Goal: Book appointment/travel/reservation

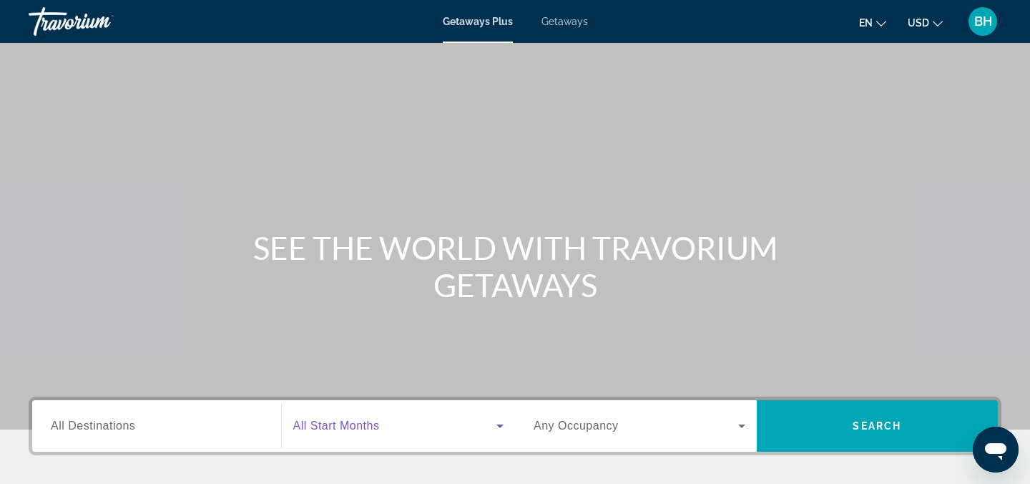
click at [389, 432] on span "Search widget" at bounding box center [395, 425] width 204 height 17
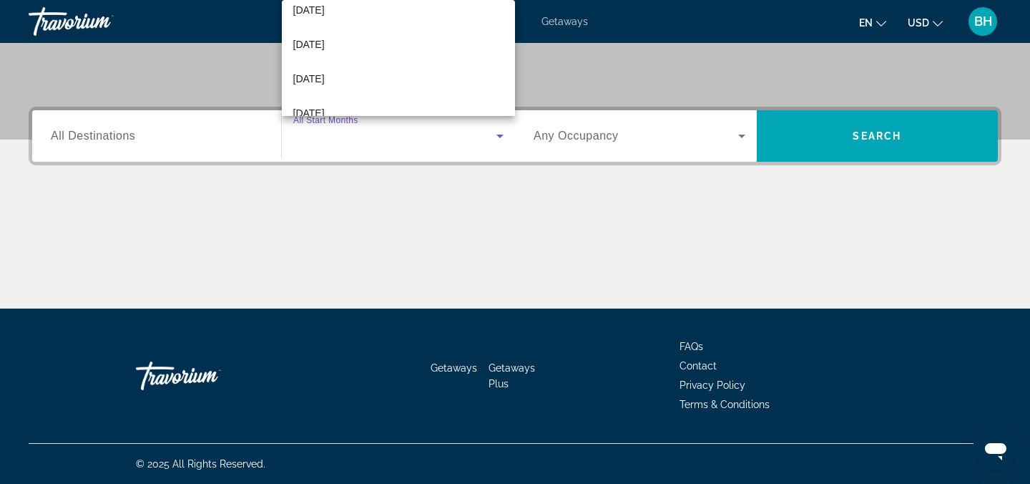
scroll to position [153, 0]
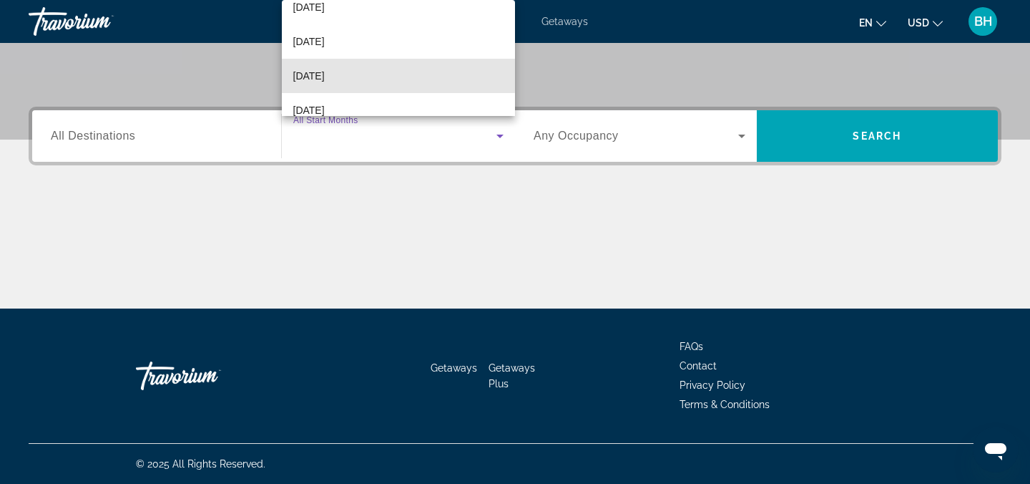
click at [388, 74] on mat-option "[DATE]" at bounding box center [399, 76] width 234 height 34
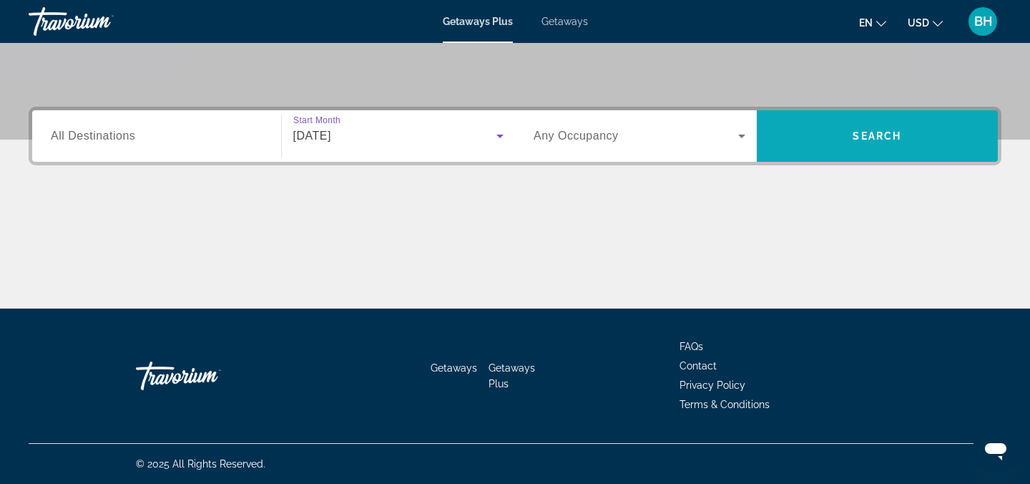
click at [832, 137] on span "Search widget" at bounding box center [878, 136] width 242 height 34
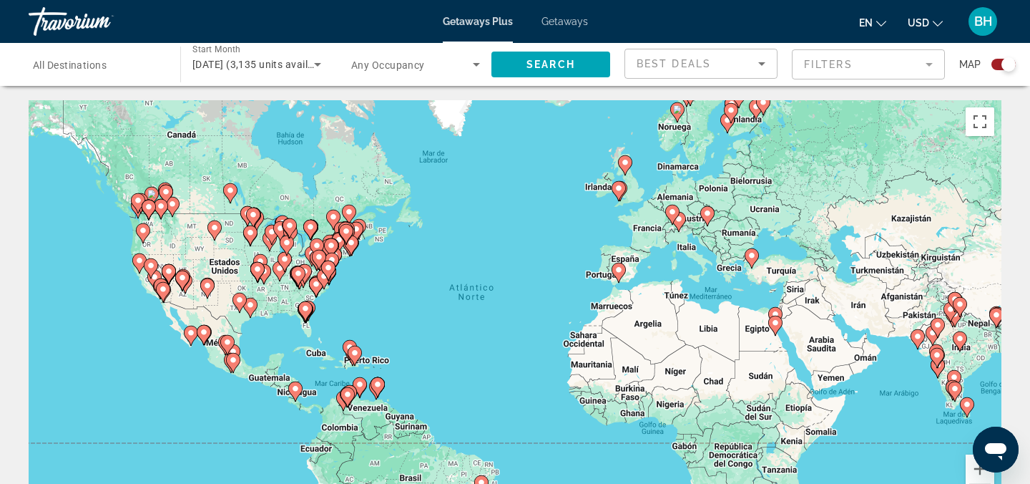
click at [620, 272] on image "Main content" at bounding box center [619, 269] width 9 height 9
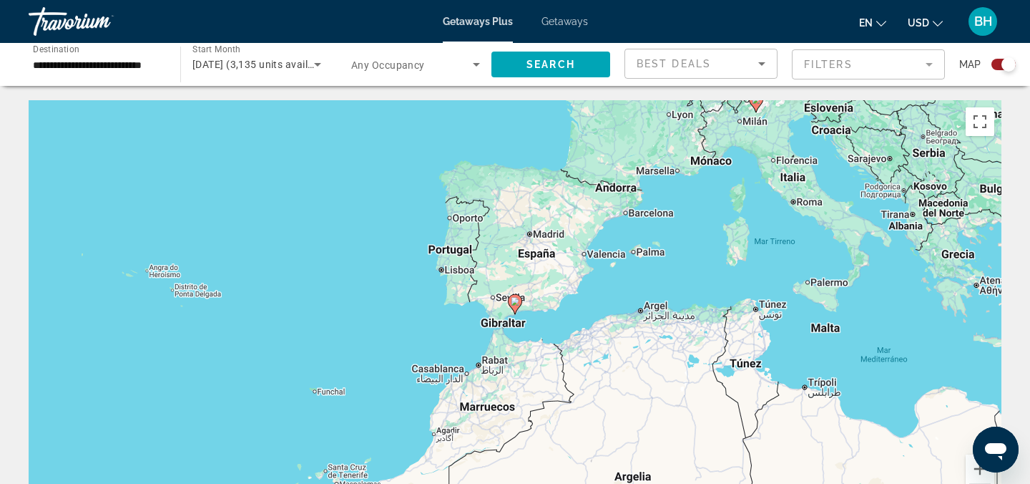
click at [515, 302] on image "Main content" at bounding box center [515, 301] width 9 height 9
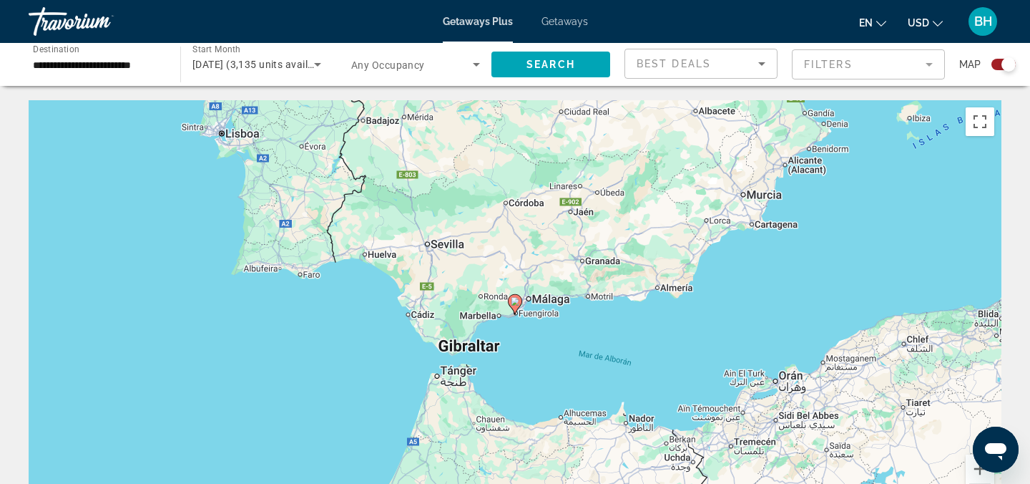
click at [515, 301] on image "Main content" at bounding box center [515, 301] width 9 height 9
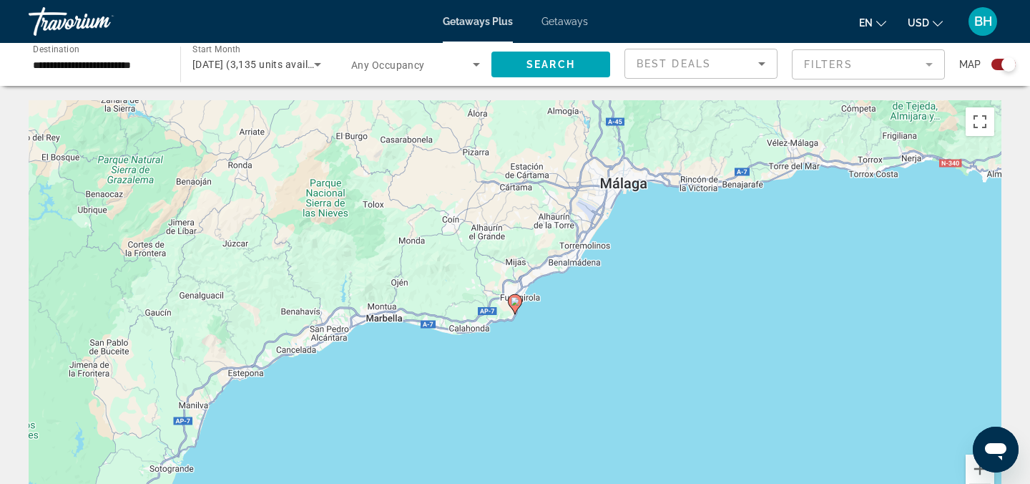
drag, startPoint x: 581, startPoint y: 313, endPoint x: 747, endPoint y: 272, distance: 171.1
click at [747, 272] on div "Para desplazarte, pulsa las teclas [PERSON_NAME]. Para activar la función de ar…" at bounding box center [515, 314] width 973 height 429
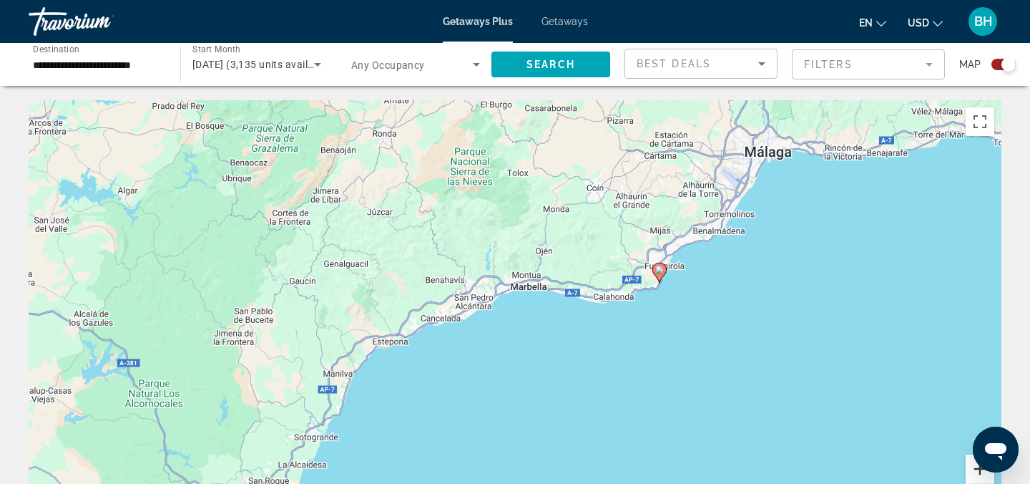
click at [977, 469] on button "Ampliar" at bounding box center [980, 468] width 29 height 29
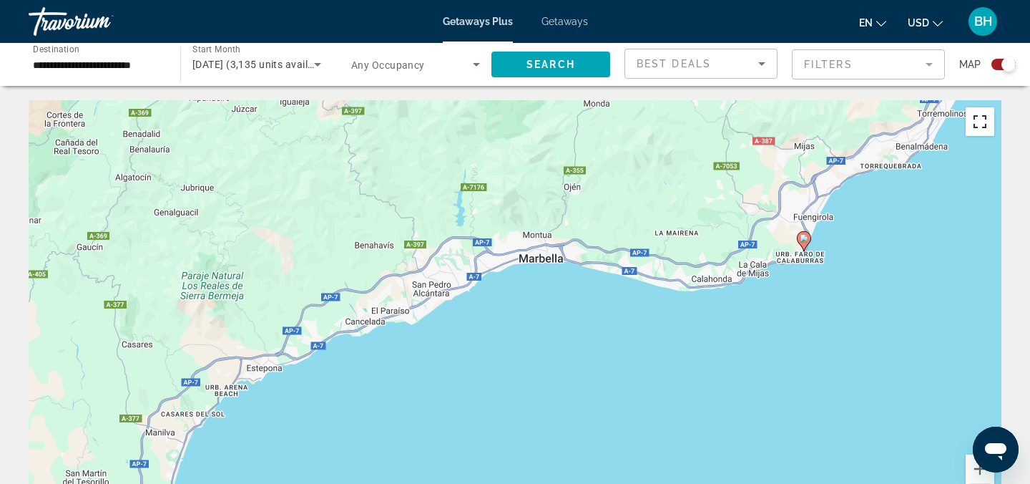
click at [979, 130] on button "Cambiar a la vista en pantalla completa" at bounding box center [980, 121] width 29 height 29
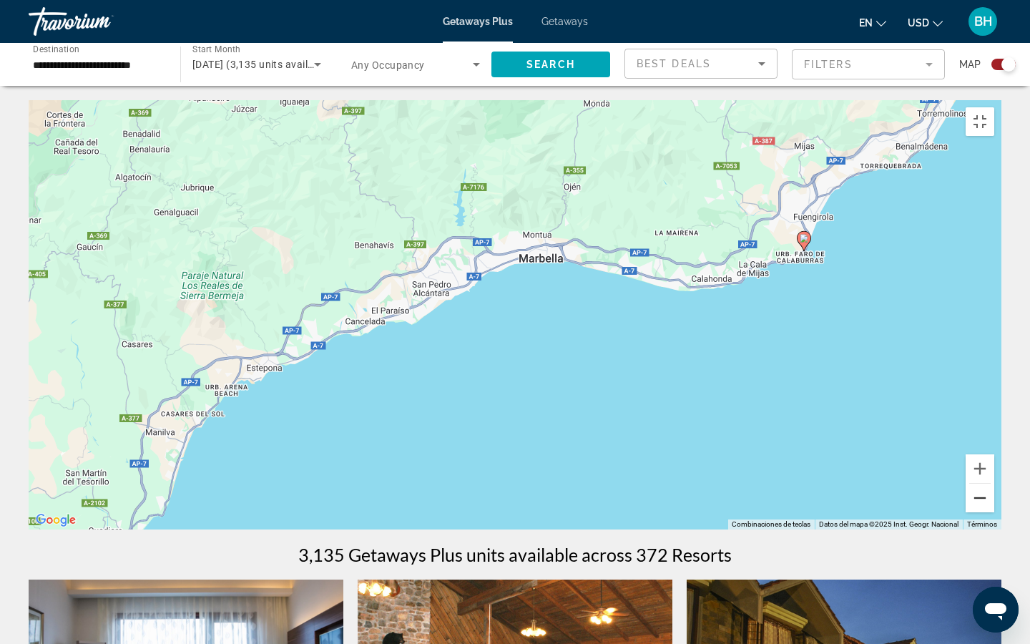
click at [995, 483] on button "Reducir" at bounding box center [980, 498] width 29 height 29
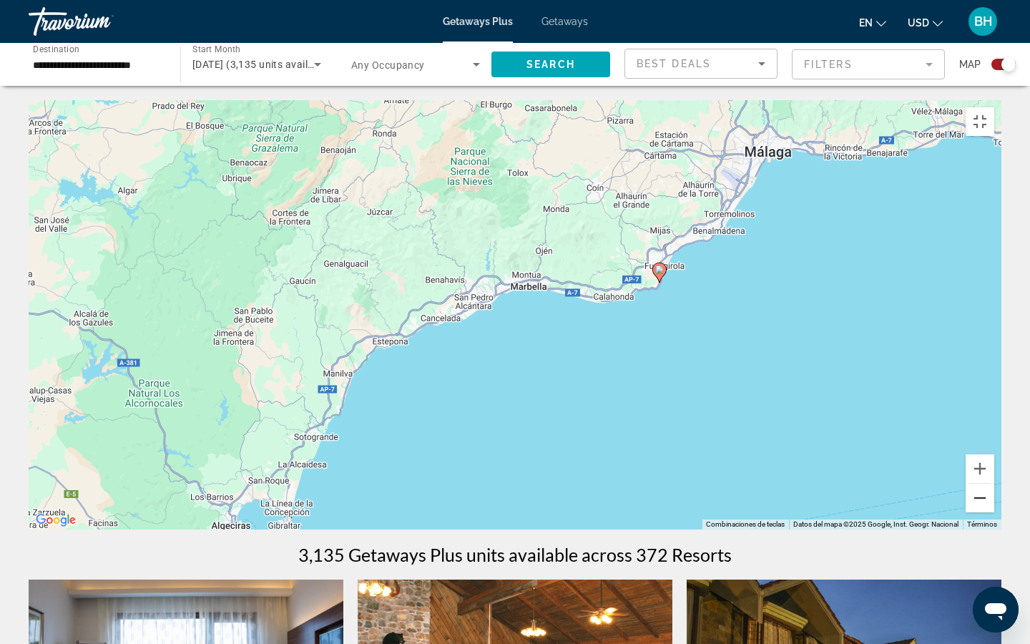
click at [995, 483] on button "Reducir" at bounding box center [980, 498] width 29 height 29
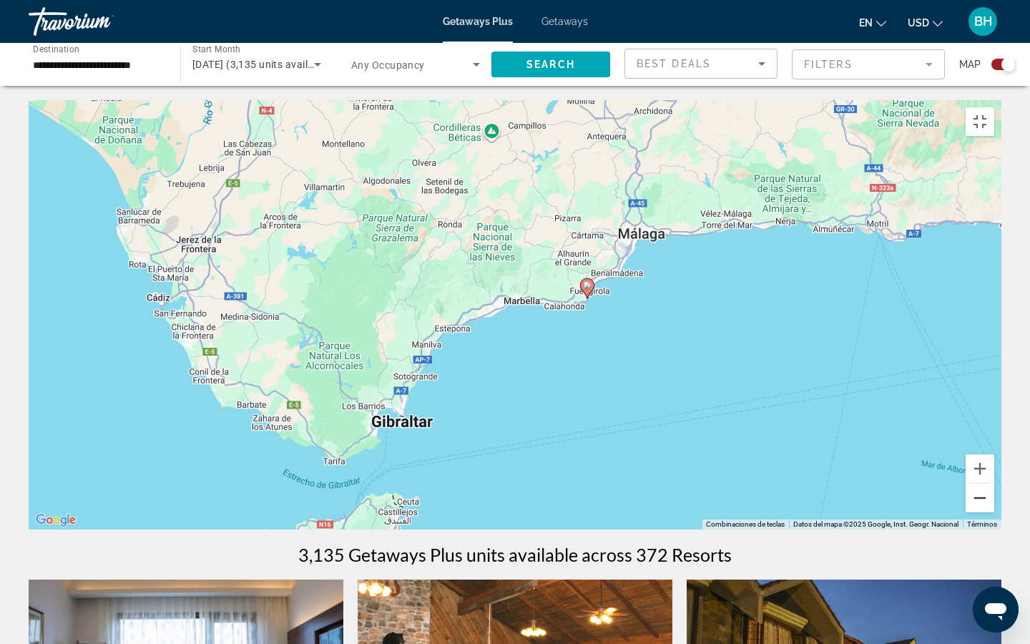
click at [995, 483] on button "Reducir" at bounding box center [980, 498] width 29 height 29
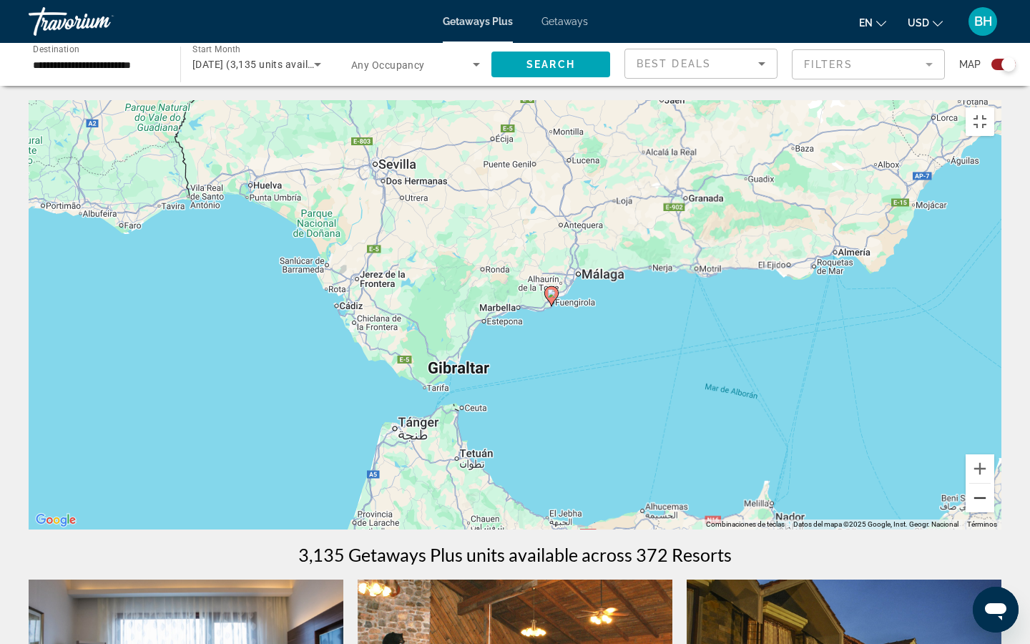
click at [995, 483] on button "Reducir" at bounding box center [980, 498] width 29 height 29
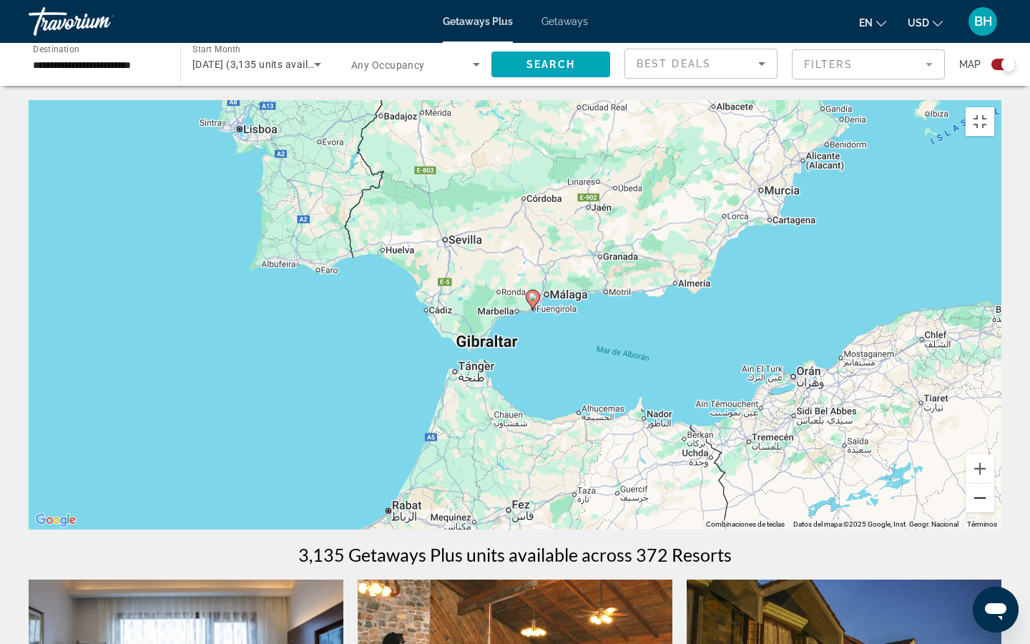
click at [995, 483] on button "Reducir" at bounding box center [980, 498] width 29 height 29
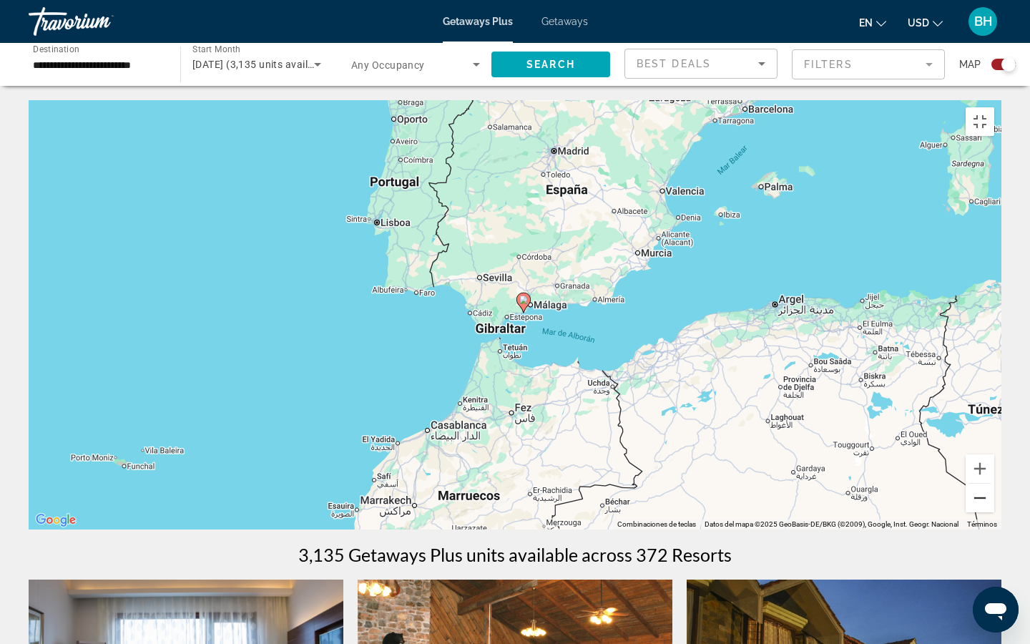
click at [995, 483] on button "Reducir" at bounding box center [980, 498] width 29 height 29
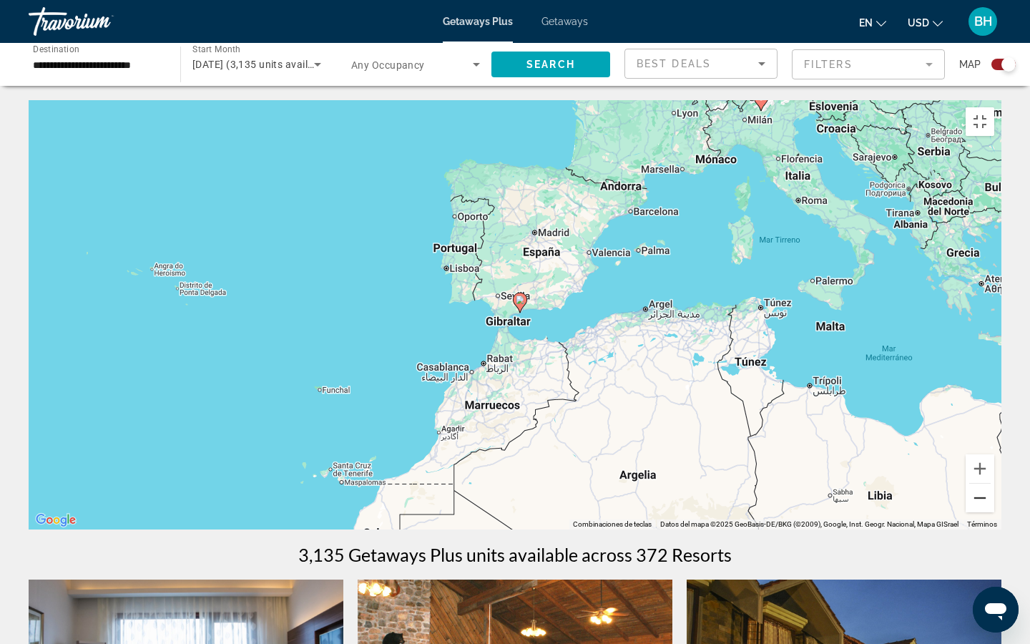
click at [995, 483] on button "Reducir" at bounding box center [980, 498] width 29 height 29
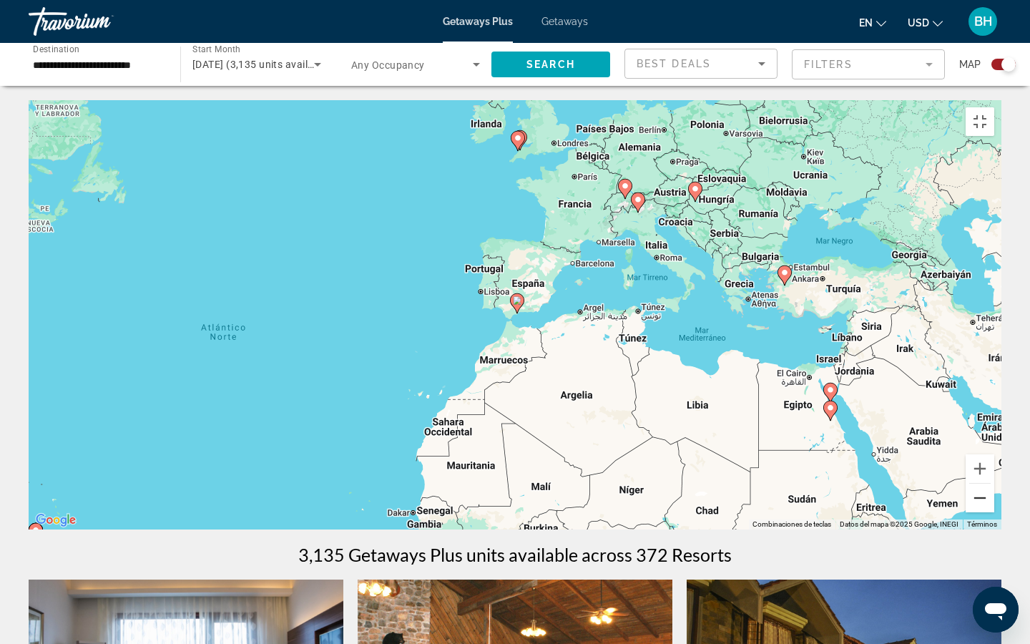
click at [995, 483] on button "Reducir" at bounding box center [980, 498] width 29 height 29
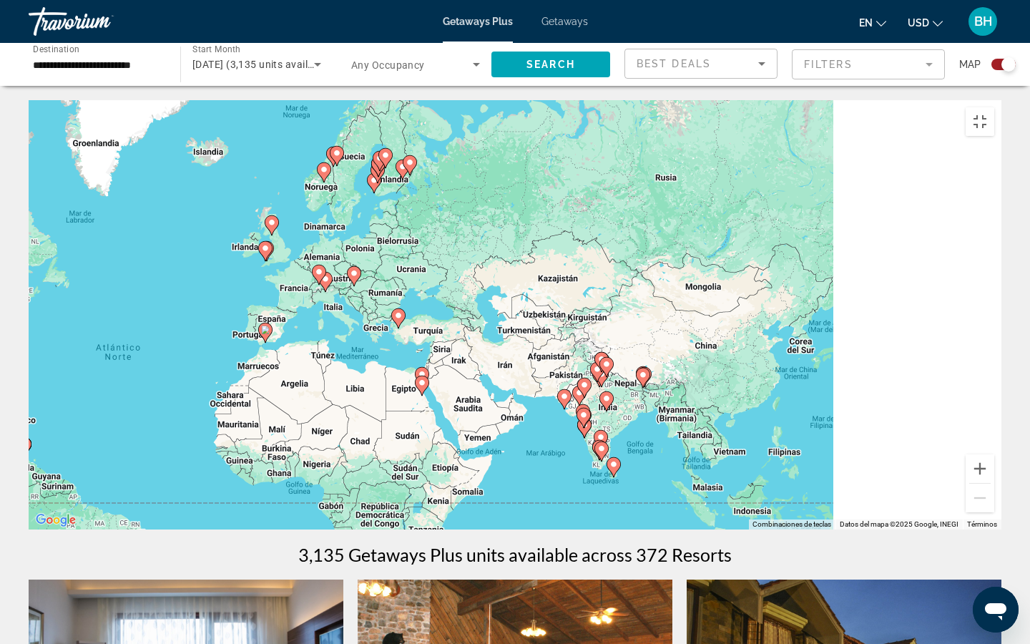
drag, startPoint x: 742, startPoint y: 293, endPoint x: 448, endPoint y: 327, distance: 296.1
click at [448, 327] on div "Para activar la función de arrastre con el teclado, pulsa Alt + Intro. Cuando h…" at bounding box center [515, 314] width 973 height 429
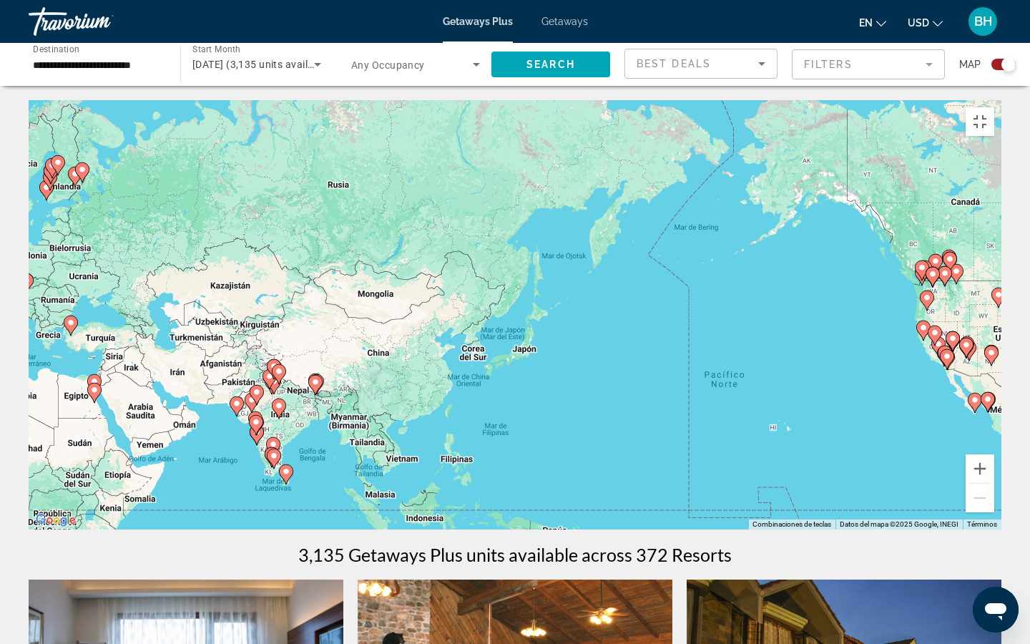
drag, startPoint x: 758, startPoint y: 351, endPoint x: 517, endPoint y: 343, distance: 241.9
click at [517, 343] on div "Para activar la función de arrastre con el teclado, pulsa Alt + Intro. Cuando h…" at bounding box center [515, 314] width 973 height 429
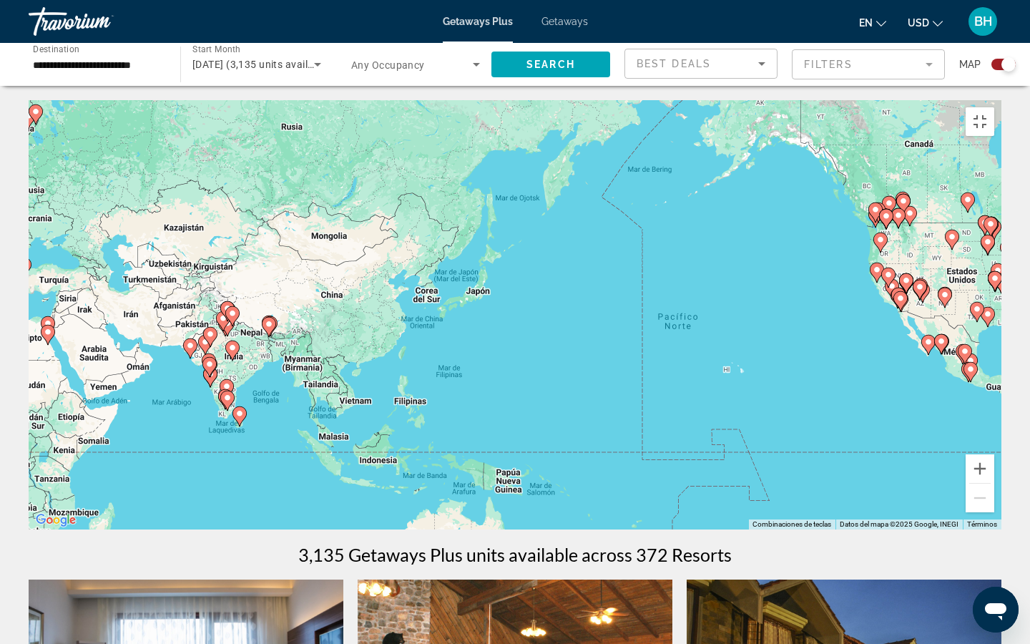
drag, startPoint x: 749, startPoint y: 401, endPoint x: 775, endPoint y: 341, distance: 64.7
click at [773, 342] on div "Para activar la función de arrastre con el teclado, pulsa Alt + Intro. Cuando h…" at bounding box center [515, 314] width 973 height 429
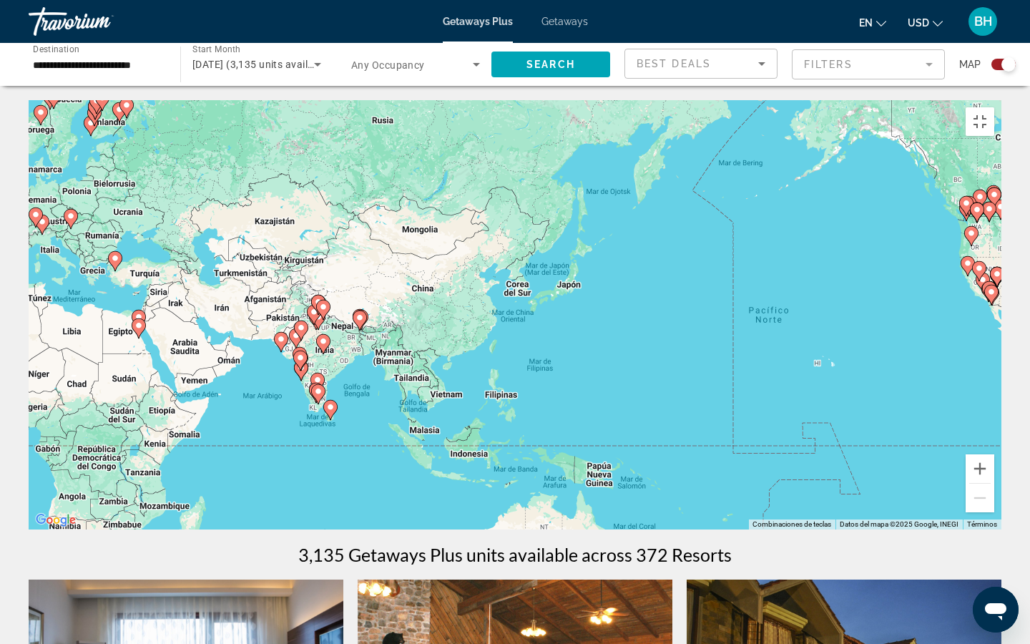
drag, startPoint x: 289, startPoint y: 441, endPoint x: 643, endPoint y: 490, distance: 357.5
click at [643, 483] on div "Para activar la función de arrastre con el teclado, pulsa Alt + Intro. Cuando h…" at bounding box center [515, 314] width 973 height 429
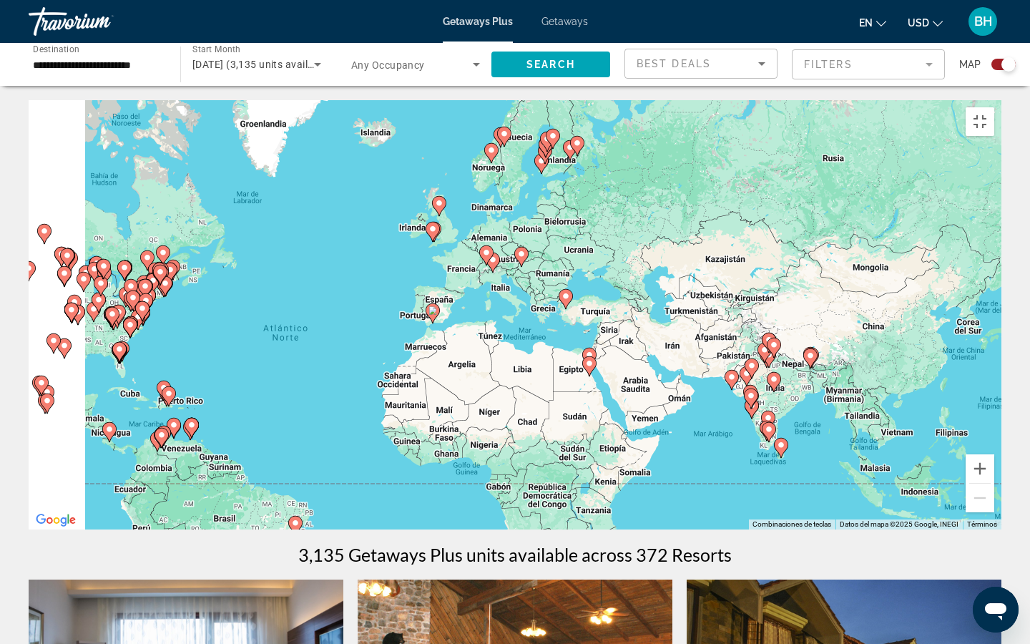
drag, startPoint x: 378, startPoint y: 375, endPoint x: 651, endPoint y: 365, distance: 273.5
click at [651, 365] on div "Para activar la función de arrastre con el teclado, pulsa Alt + Intro. Cuando h…" at bounding box center [515, 314] width 973 height 429
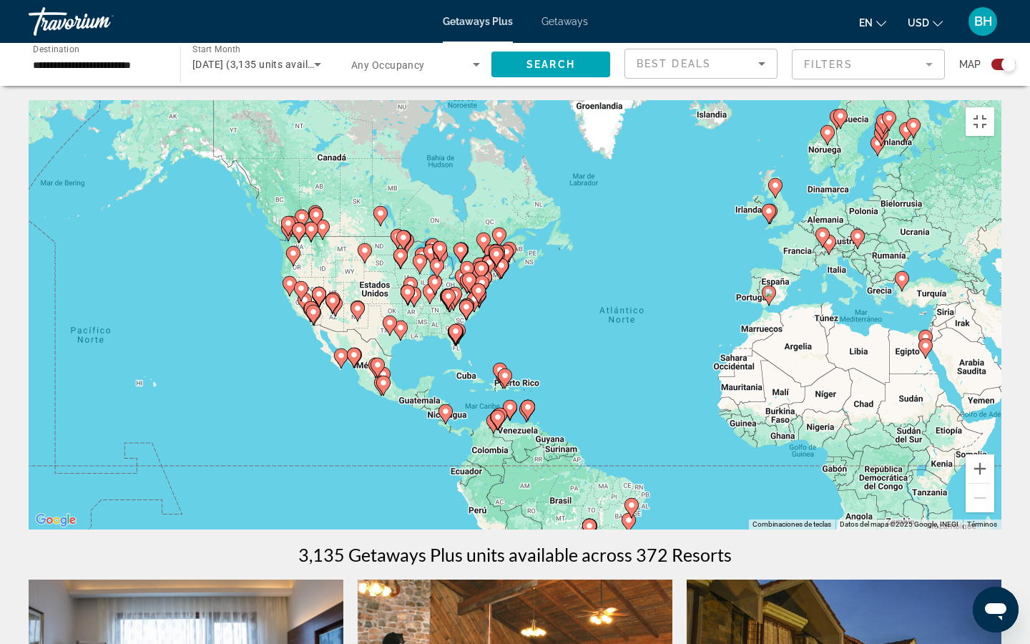
drag, startPoint x: 499, startPoint y: 396, endPoint x: 680, endPoint y: 376, distance: 181.3
click at [680, 376] on div "Para activar la función de arrastre con el teclado, pulsa Alt + Intro. Cuando h…" at bounding box center [515, 314] width 973 height 429
click at [421, 372] on div "Para activar la función de arrastre con el teclado, pulsa Alt + Intro. Cuando h…" at bounding box center [515, 314] width 973 height 429
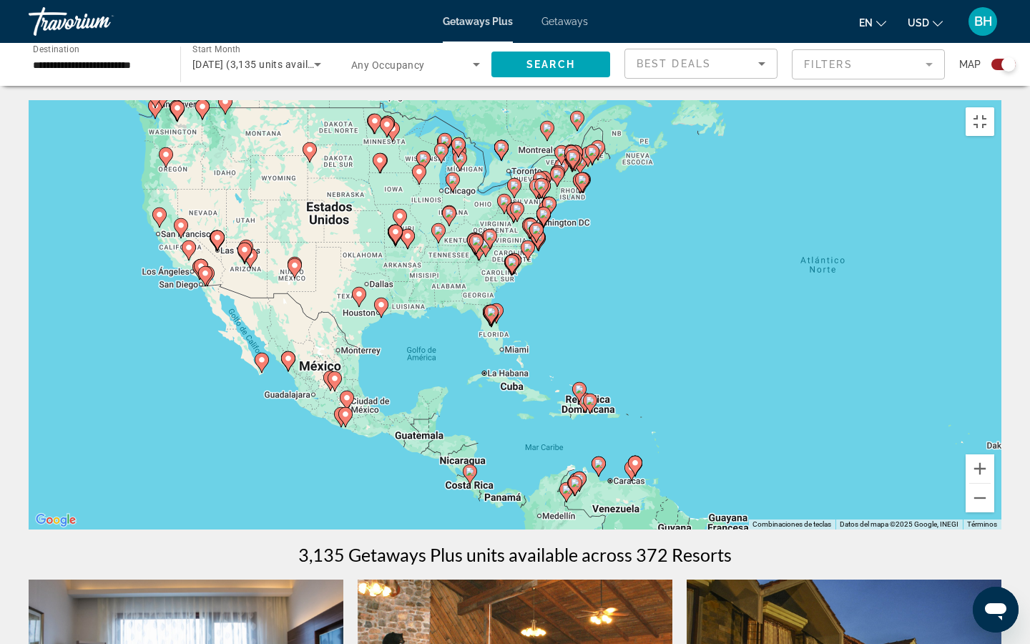
click at [469, 476] on image "Main content" at bounding box center [470, 471] width 9 height 9
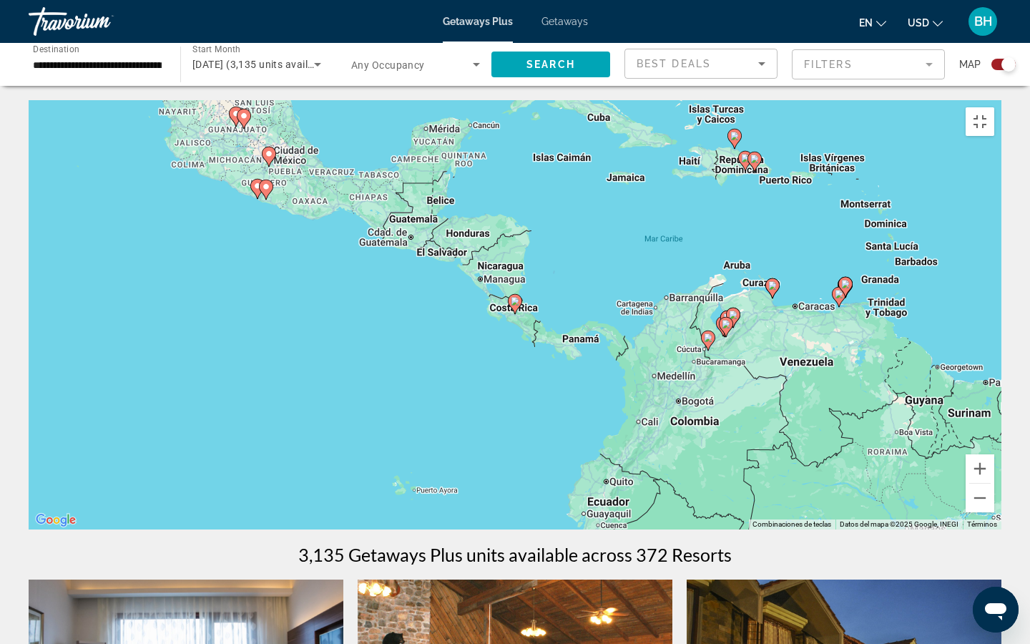
click at [516, 306] on image "Main content" at bounding box center [515, 301] width 9 height 9
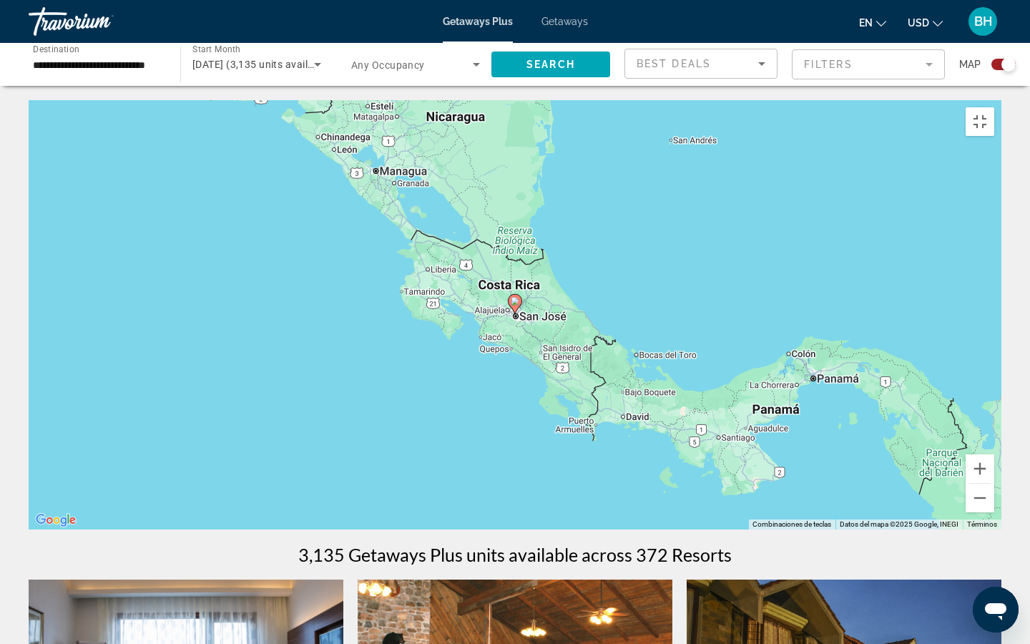
click at [514, 306] on image "Main content" at bounding box center [515, 301] width 9 height 9
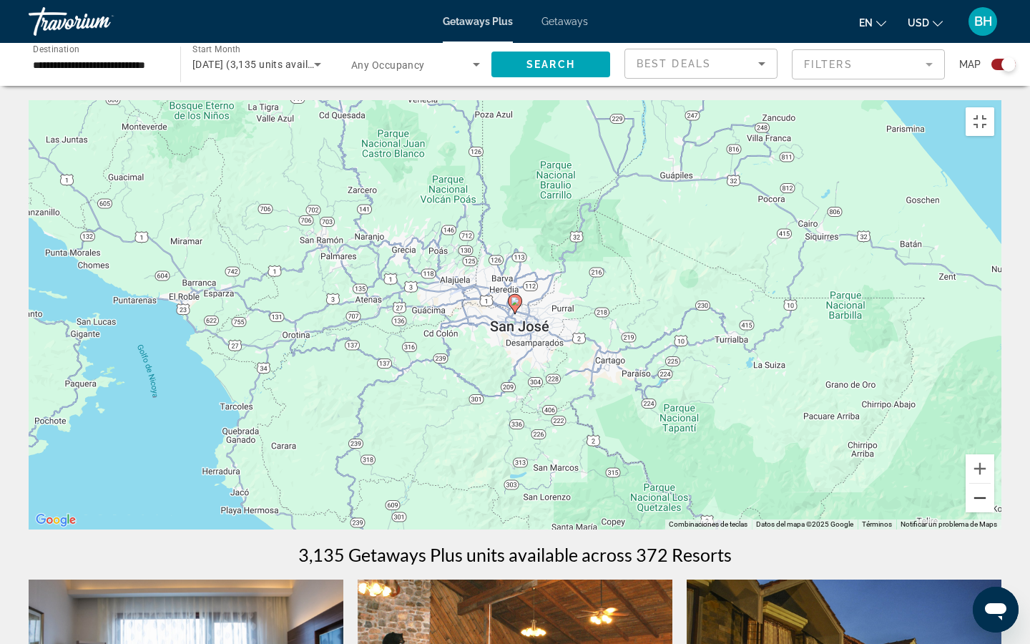
click at [995, 483] on button "Reducir" at bounding box center [980, 498] width 29 height 29
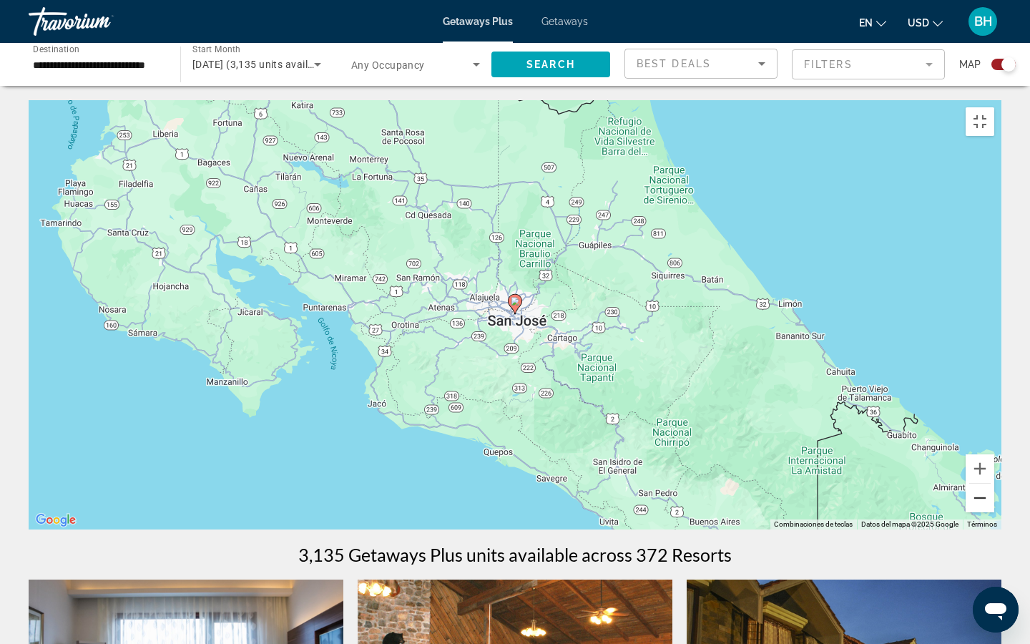
click at [995, 483] on button "Reducir" at bounding box center [980, 498] width 29 height 29
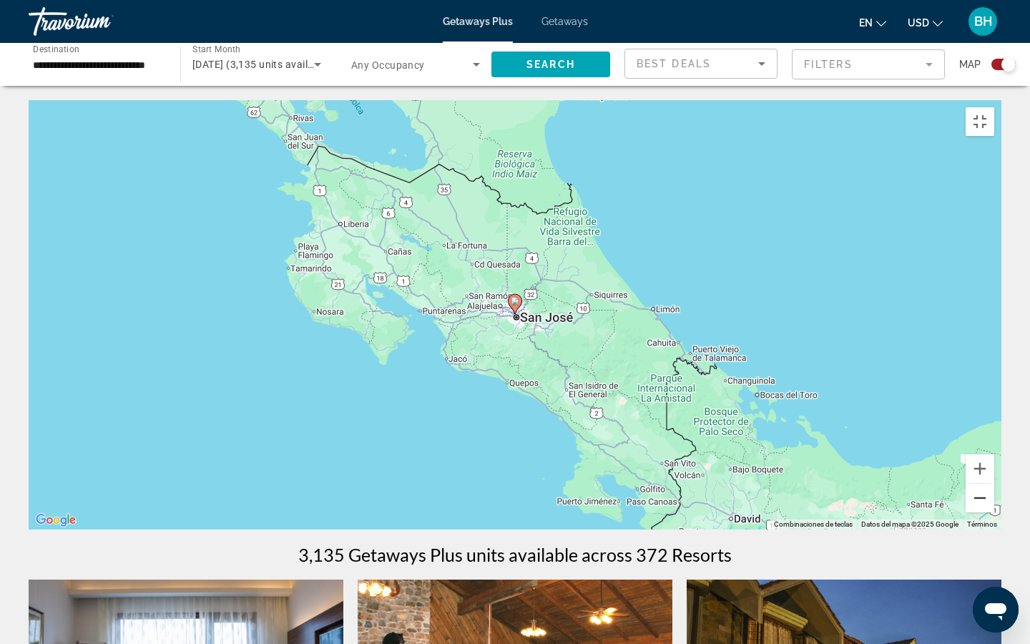
click at [995, 483] on button "Reducir" at bounding box center [980, 498] width 29 height 29
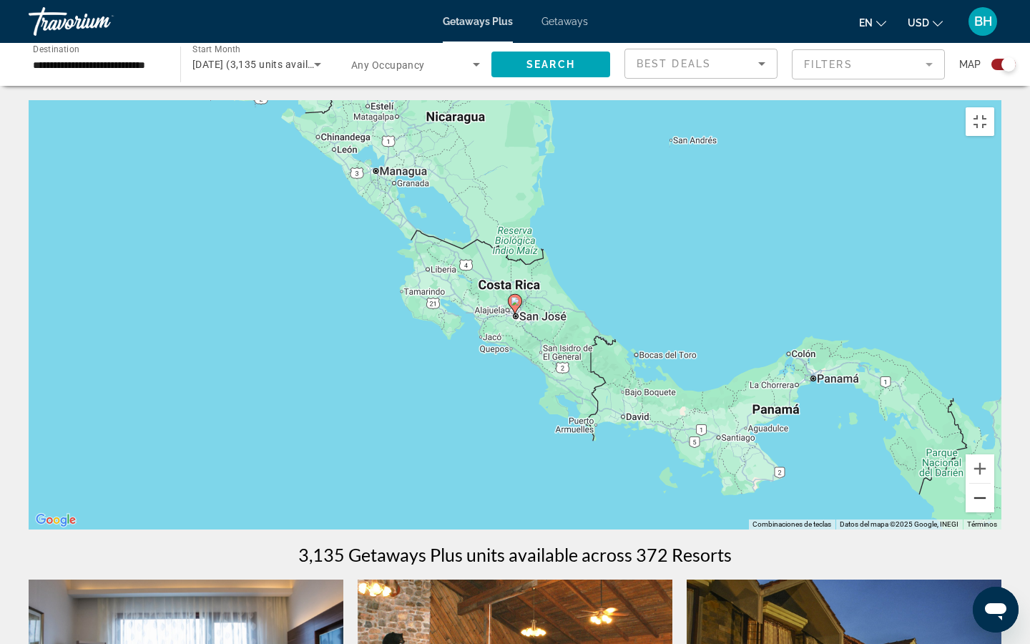
click at [995, 483] on button "Reducir" at bounding box center [980, 498] width 29 height 29
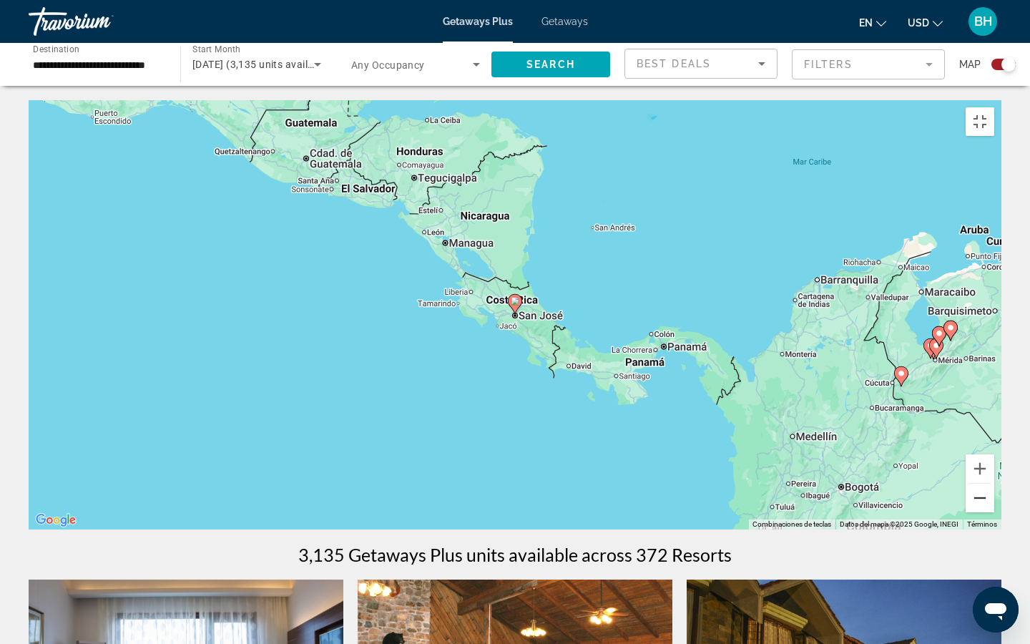
click at [995, 483] on button "Reducir" at bounding box center [980, 498] width 29 height 29
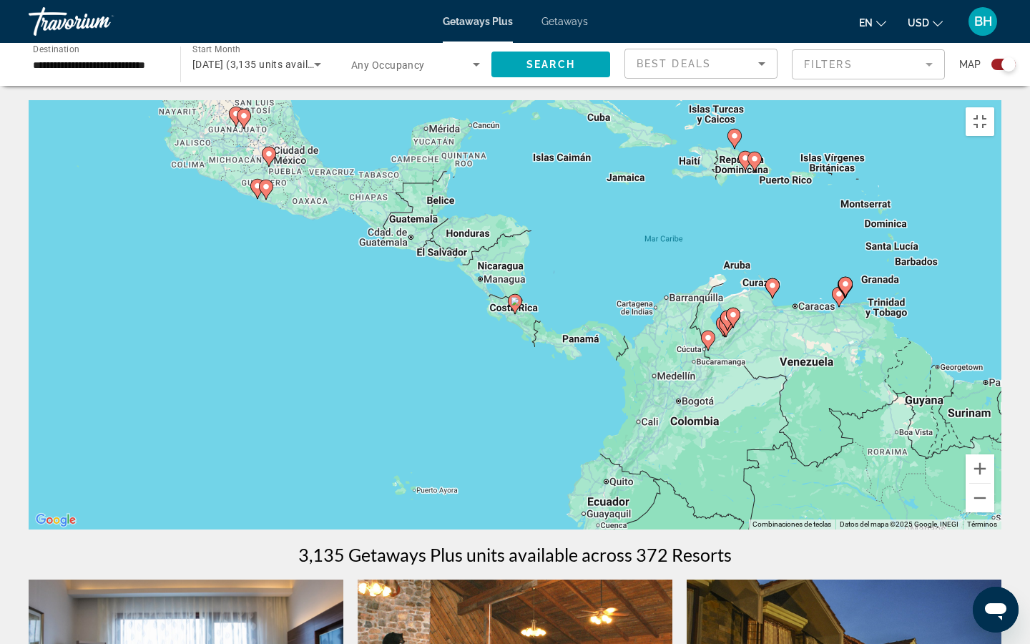
drag, startPoint x: 357, startPoint y: 63, endPoint x: 502, endPoint y: 312, distance: 288.3
click at [501, 310] on div "Para activar la función de arrastre con el teclado, pulsa Alt + Intro. Cuando h…" at bounding box center [515, 314] width 973 height 429
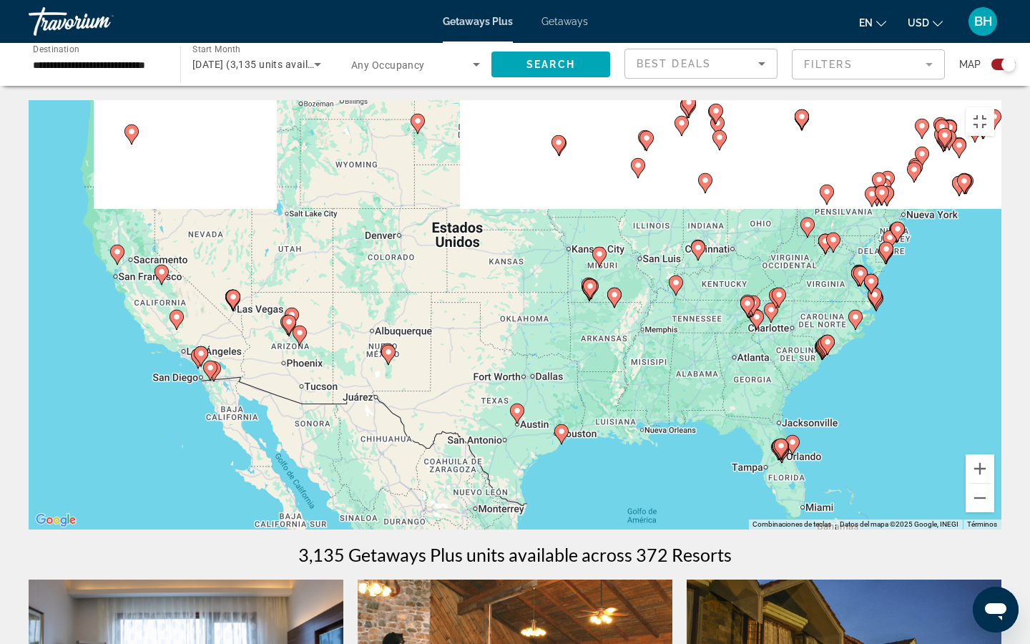
drag, startPoint x: 378, startPoint y: 207, endPoint x: 462, endPoint y: 431, distance: 239.8
click at [462, 431] on div "Para activar la función de arrastre con el teclado, pulsa Alt + Intro. Cuando h…" at bounding box center [515, 314] width 973 height 429
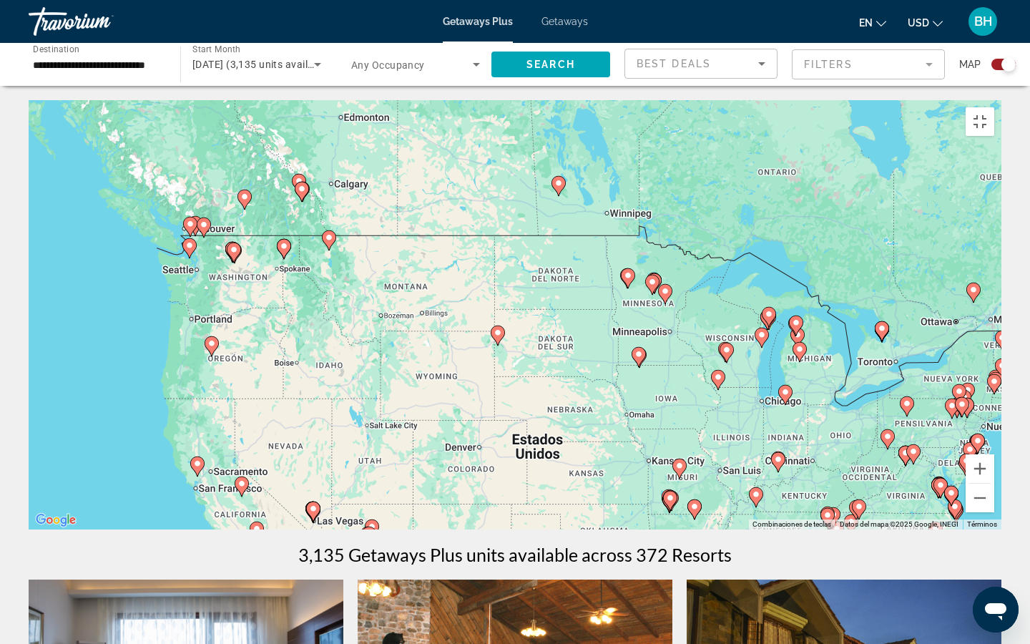
drag, startPoint x: 406, startPoint y: 265, endPoint x: 486, endPoint y: 480, distance: 229.1
click at [486, 480] on div "Para activar la función de arrastre con el teclado, pulsa Alt + Intro. Cuando h…" at bounding box center [515, 314] width 973 height 429
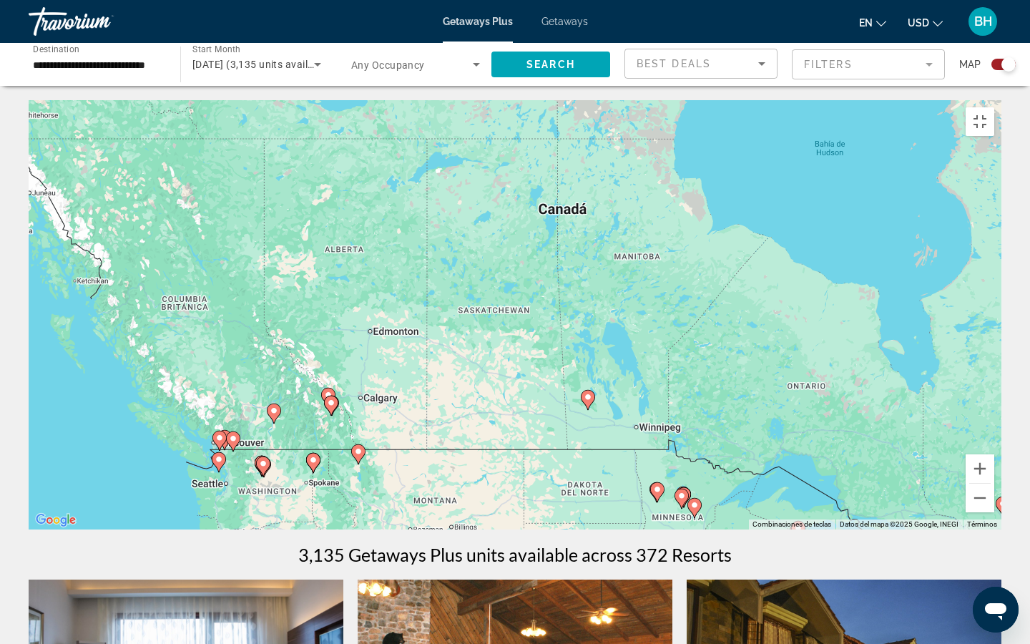
drag, startPoint x: 454, startPoint y: 207, endPoint x: 484, endPoint y: 437, distance: 231.7
click at [484, 437] on div "Para activar la función de arrastre con el teclado, pulsa Alt + Intro. Cuando h…" at bounding box center [515, 314] width 973 height 429
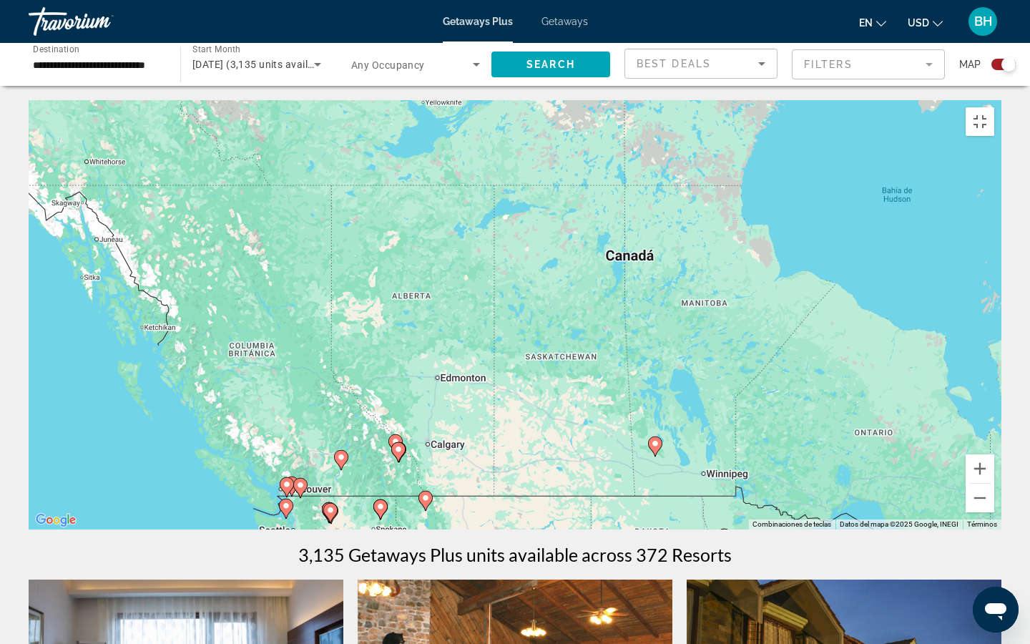
drag, startPoint x: 359, startPoint y: 204, endPoint x: 493, endPoint y: 370, distance: 213.2
click at [493, 367] on div "Para activar la función de arrastre con el teclado, pulsa Alt + Intro. Cuando h…" at bounding box center [515, 314] width 973 height 429
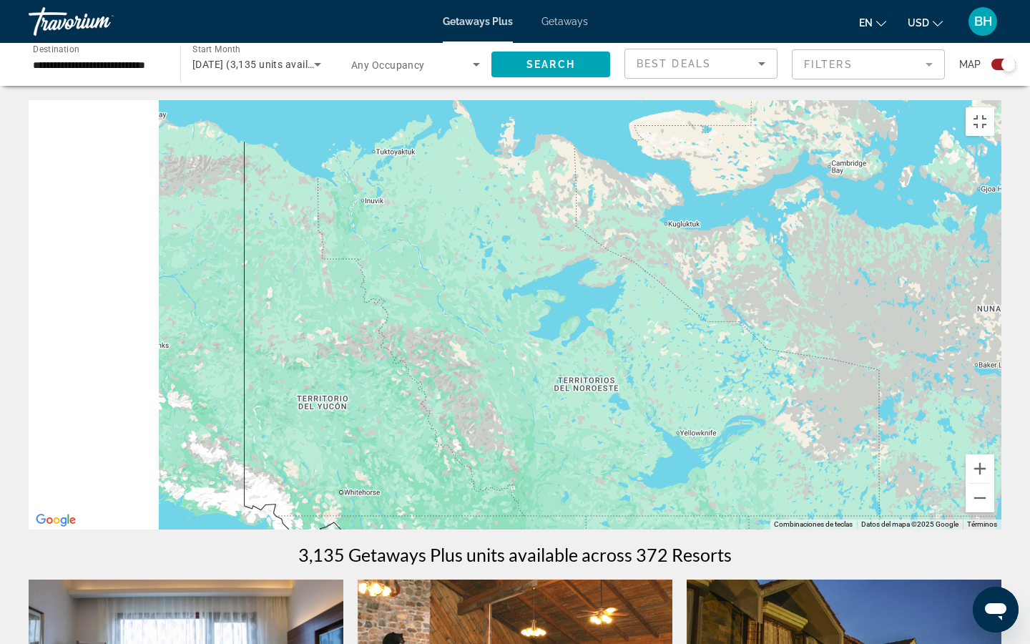
drag, startPoint x: 351, startPoint y: 265, endPoint x: 534, endPoint y: 445, distance: 257.0
click at [534, 445] on div "Para activar la función de arrastre con el teclado, pulsa Alt + Intro. Cuando h…" at bounding box center [515, 314] width 973 height 429
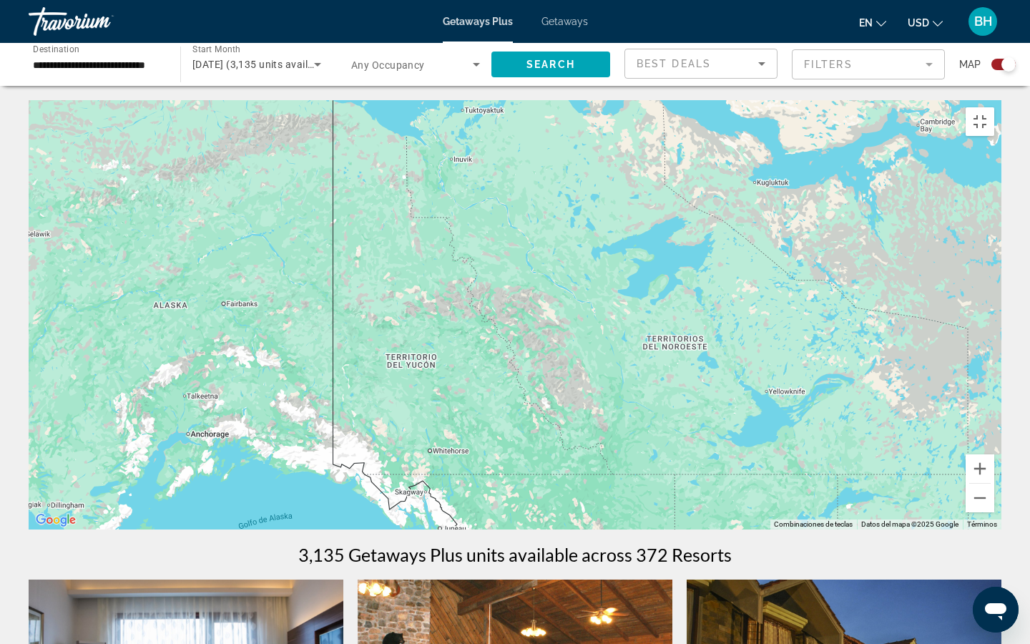
drag, startPoint x: 441, startPoint y: 302, endPoint x: 372, endPoint y: 157, distance: 160.7
click at [372, 157] on div "Para activar la función de arrastre con el teclado, pulsa Alt + Intro. Cuando h…" at bounding box center [515, 314] width 973 height 429
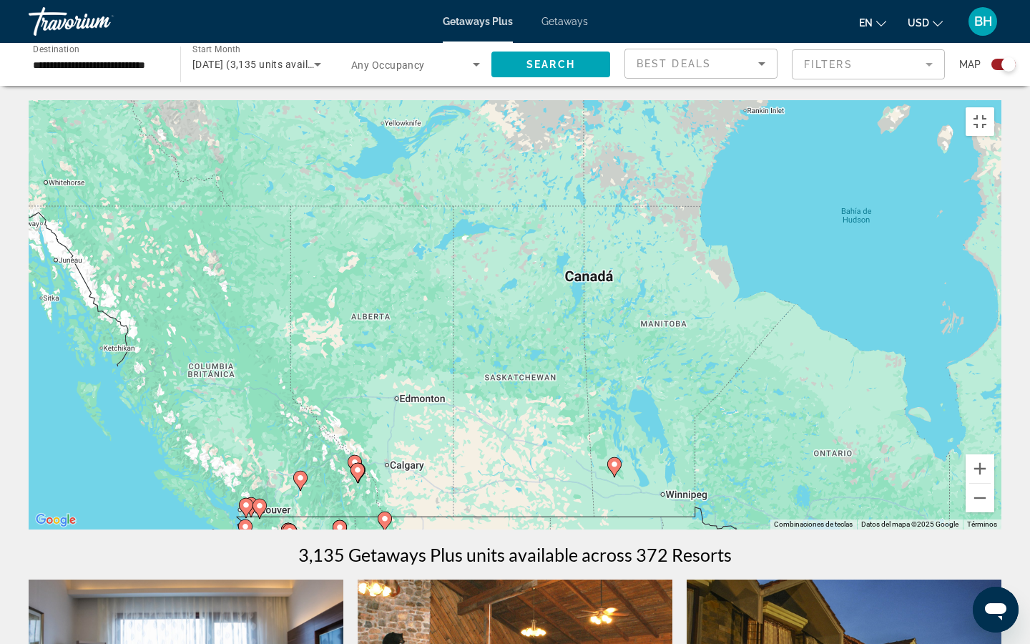
drag, startPoint x: 493, startPoint y: 324, endPoint x: 233, endPoint y: 118, distance: 331.5
click at [233, 118] on div "Para activar la función de arrastre con el teclado, pulsa Alt + Intro. Cuando h…" at bounding box center [515, 314] width 973 height 429
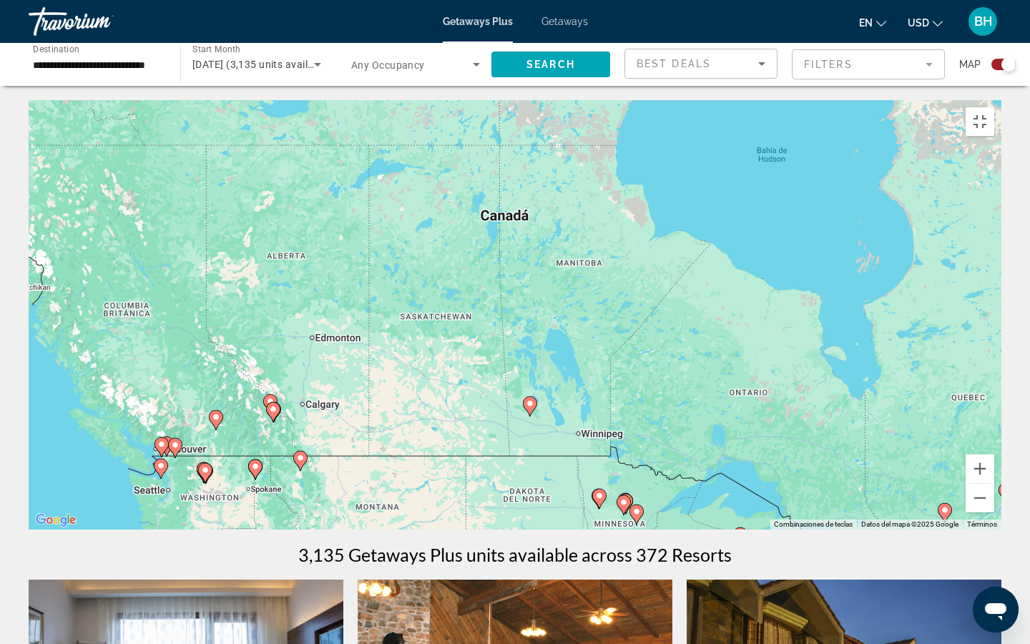
drag, startPoint x: 460, startPoint y: 332, endPoint x: 376, endPoint y: 157, distance: 193.6
click at [376, 157] on div "Para activar la función de arrastre con el teclado, pulsa Alt + Intro. Cuando h…" at bounding box center [515, 314] width 973 height 429
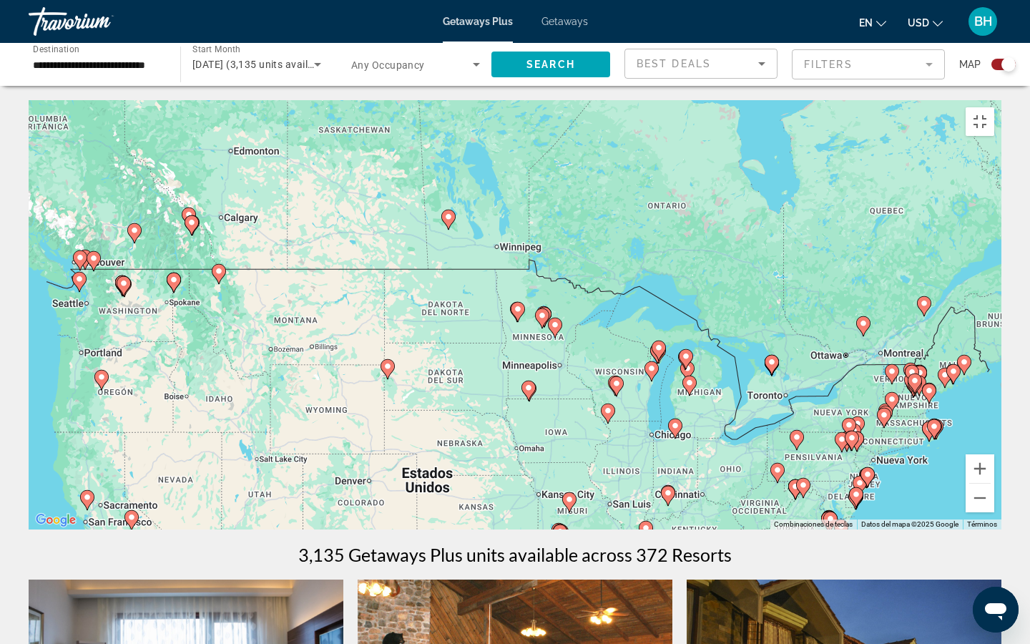
drag, startPoint x: 416, startPoint y: 318, endPoint x: 428, endPoint y: 125, distance: 192.9
click at [427, 125] on div "Para activar la función de arrastre con el teclado, pulsa Alt + Intro. Cuando h…" at bounding box center [515, 314] width 973 height 429
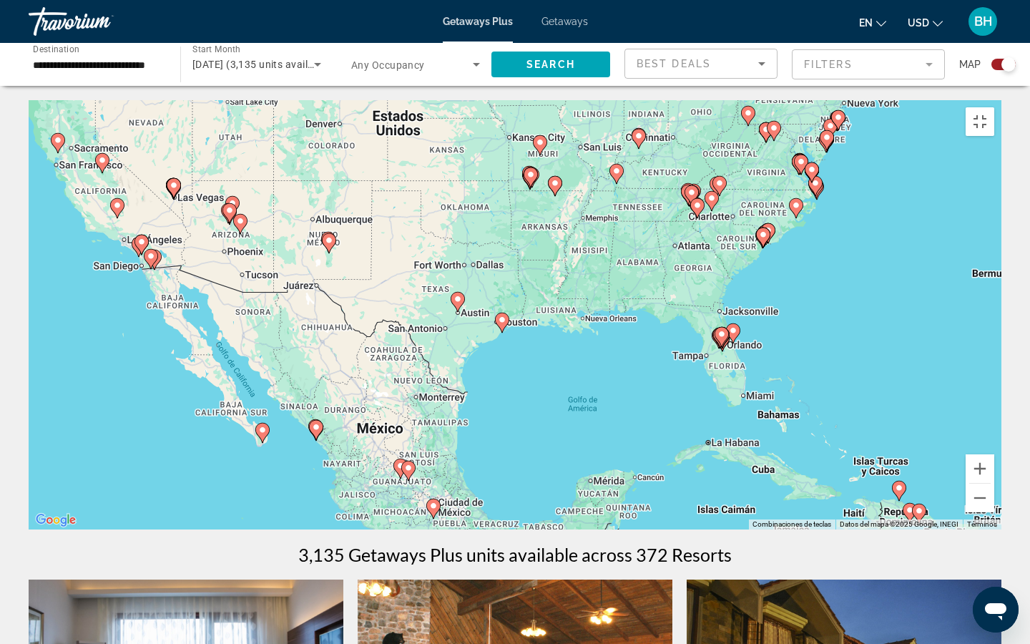
drag, startPoint x: 373, startPoint y: 318, endPoint x: 306, endPoint y: 127, distance: 203.0
click at [306, 127] on div "Para activar la función de arrastre con el teclado, pulsa Alt + Intro. Cuando h…" at bounding box center [515, 314] width 973 height 429
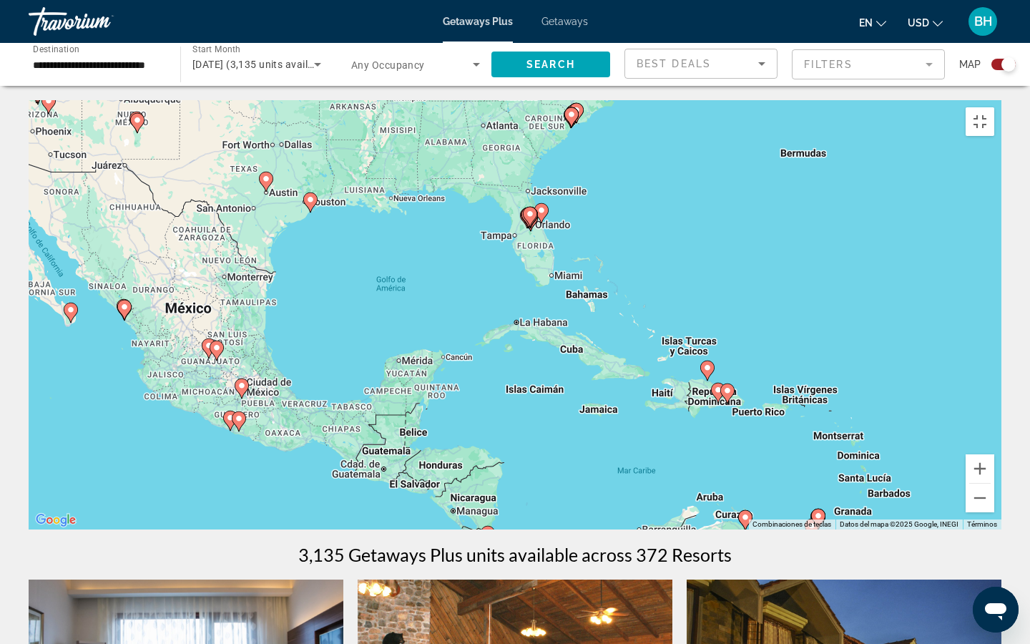
drag, startPoint x: 424, startPoint y: 270, endPoint x: 260, endPoint y: 172, distance: 190.9
click at [260, 172] on div "Para desplazarte, pulsa las teclas [PERSON_NAME]. Para activar la función de ar…" at bounding box center [515, 314] width 973 height 429
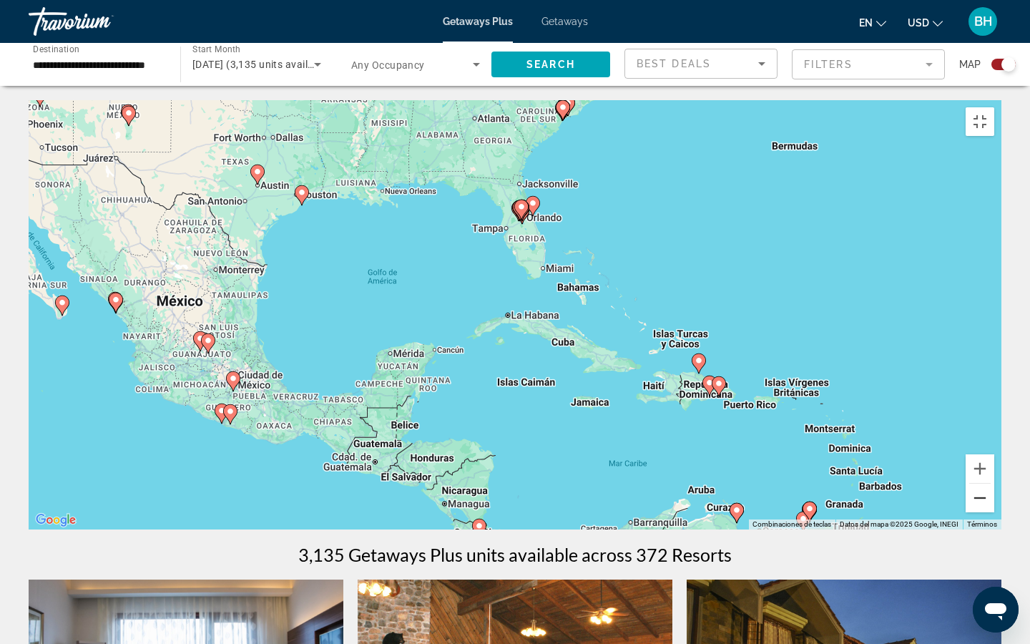
click at [995, 483] on button "Reducir" at bounding box center [980, 498] width 29 height 29
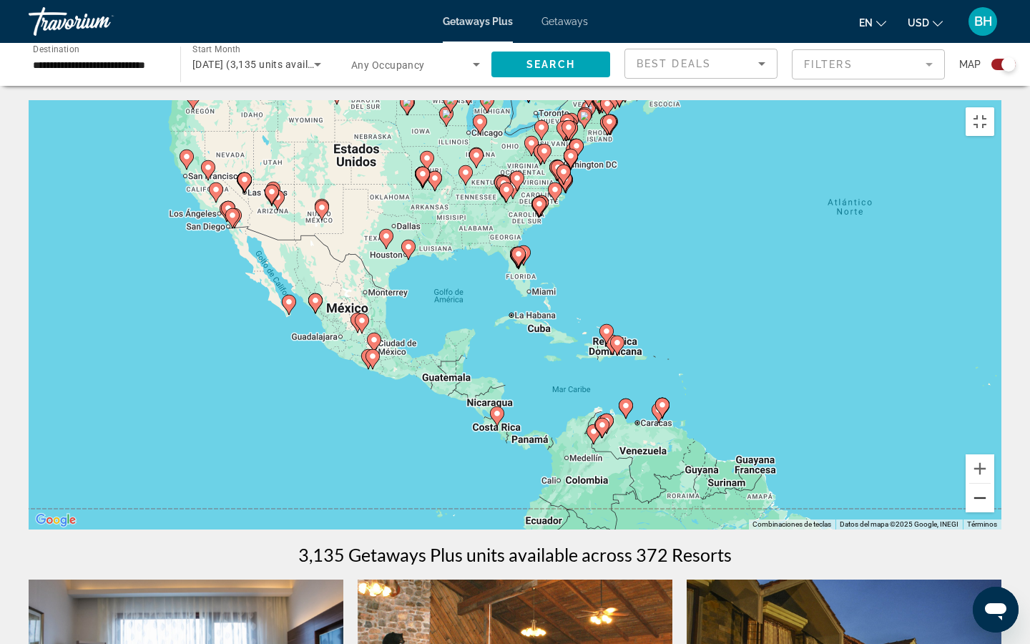
click at [995, 483] on button "Reducir" at bounding box center [980, 498] width 29 height 29
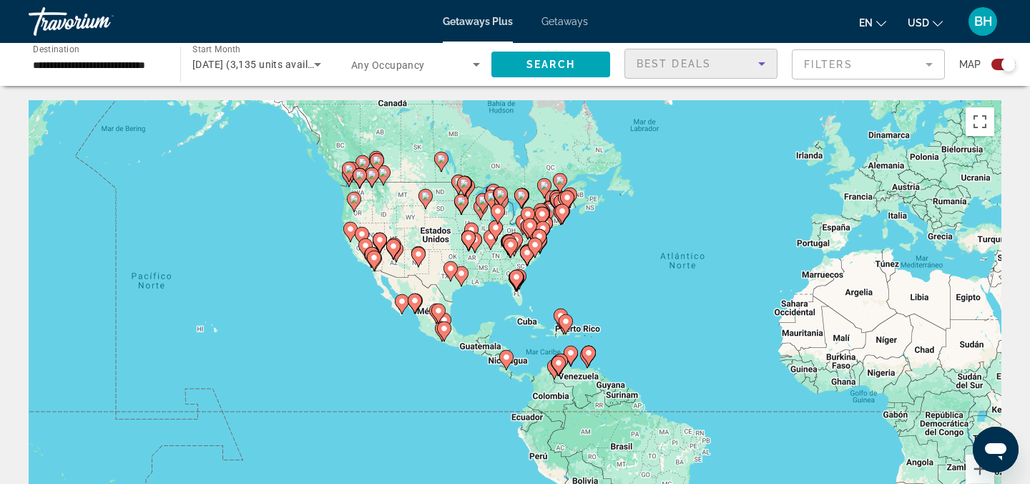
click at [683, 71] on div "Best Deals" at bounding box center [698, 63] width 122 height 17
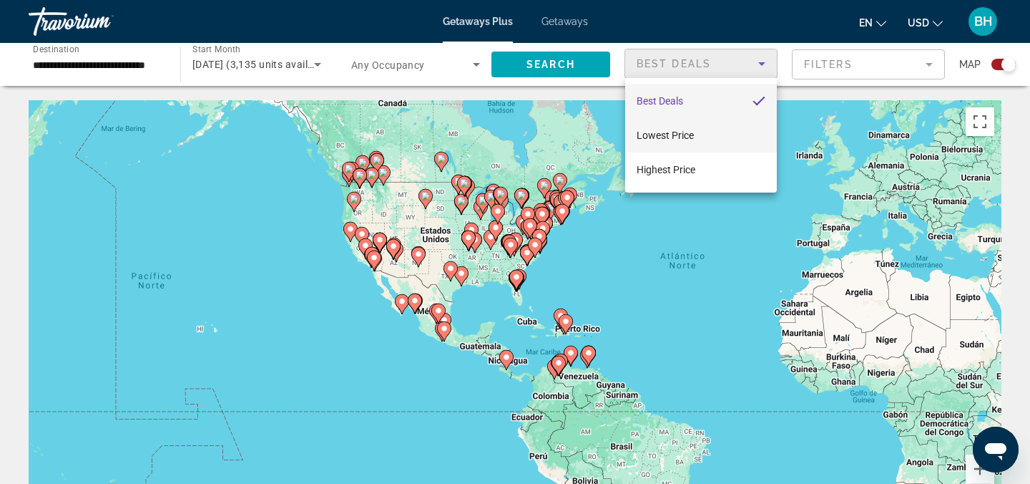
click at [686, 130] on span "Lowest Price" at bounding box center [665, 135] width 57 height 11
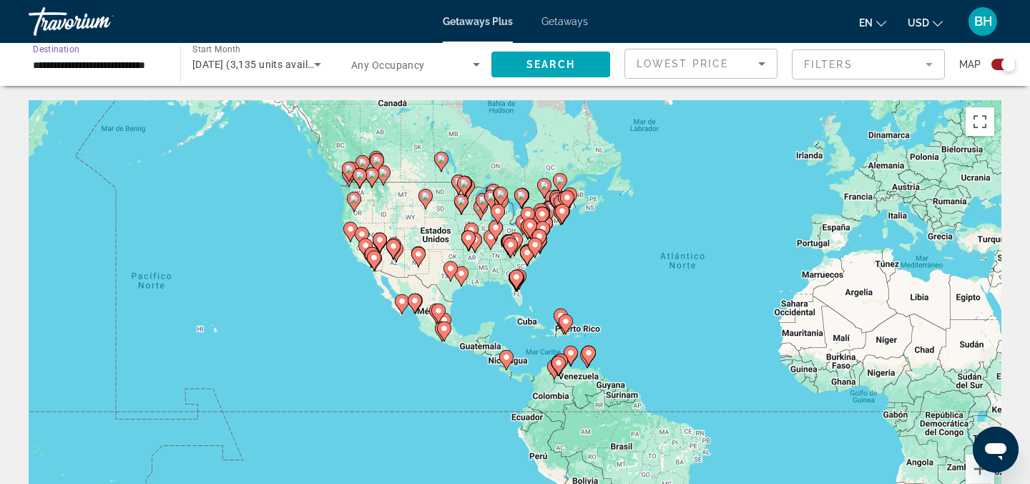
click at [149, 65] on input "**********" at bounding box center [97, 65] width 129 height 17
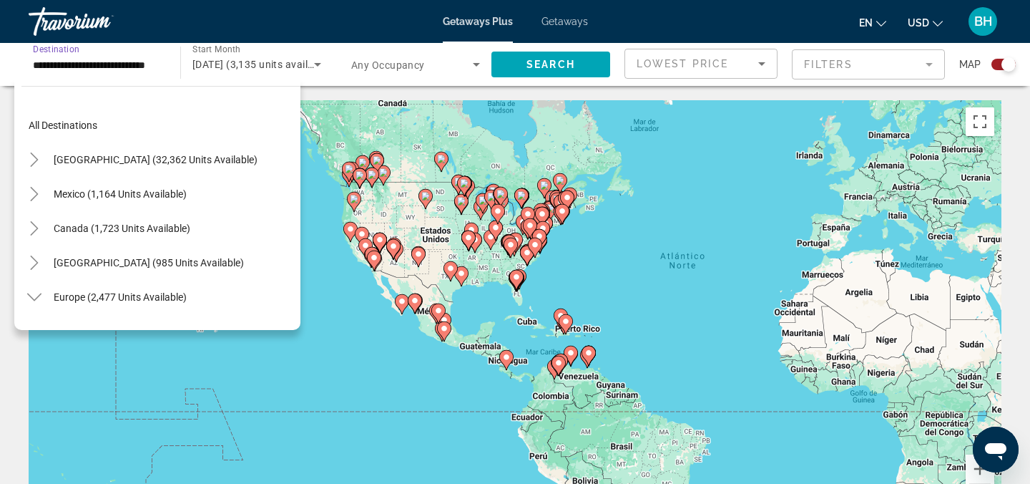
scroll to position [7, 0]
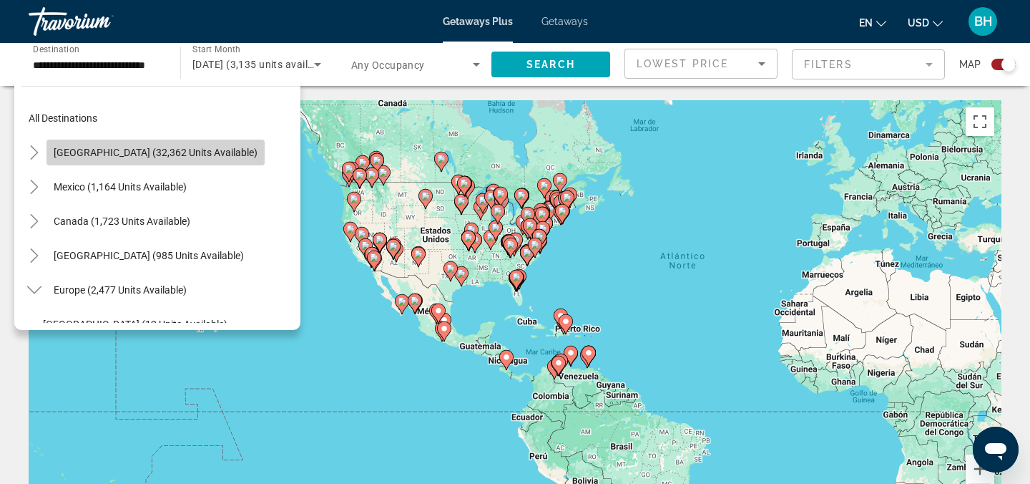
click at [205, 151] on span "[GEOGRAPHIC_DATA] (32,362 units available)" at bounding box center [156, 152] width 204 height 11
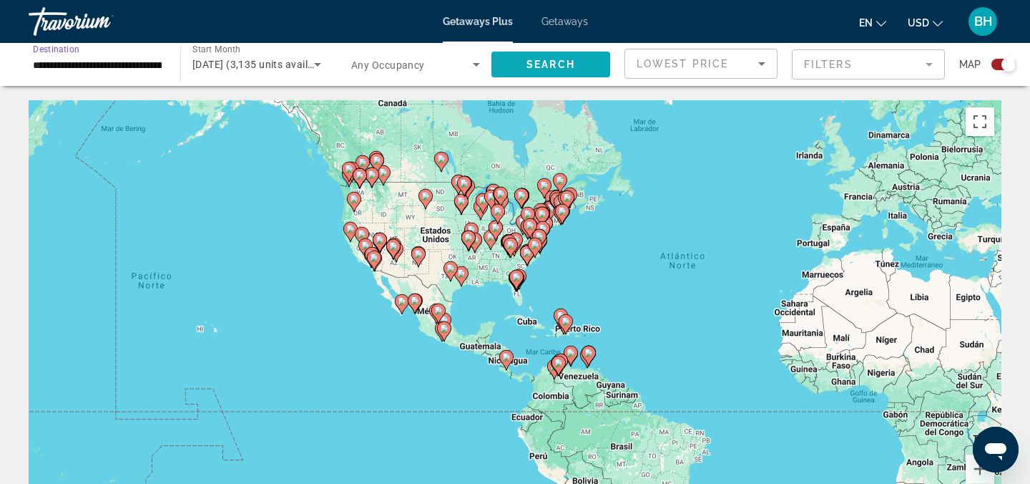
click at [510, 67] on span "Search widget" at bounding box center [551, 64] width 119 height 34
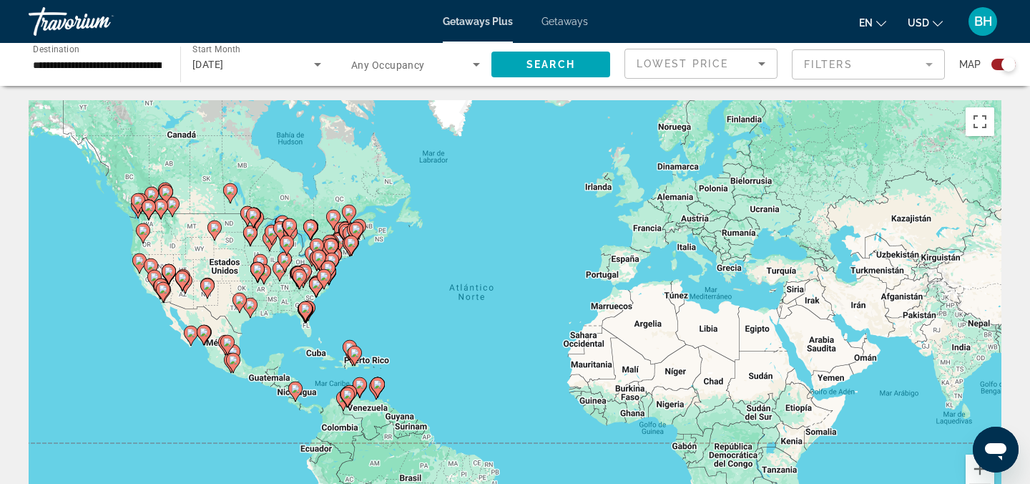
click at [148, 67] on input "**********" at bounding box center [97, 65] width 129 height 17
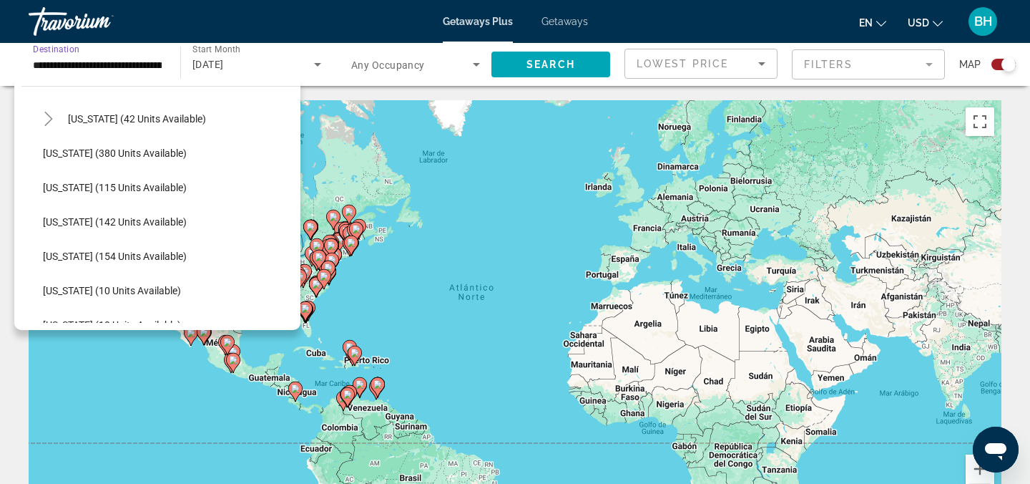
scroll to position [315, 0]
click at [130, 124] on span "[US_STATE] (42 units available)" at bounding box center [137, 119] width 138 height 11
type input "**********"
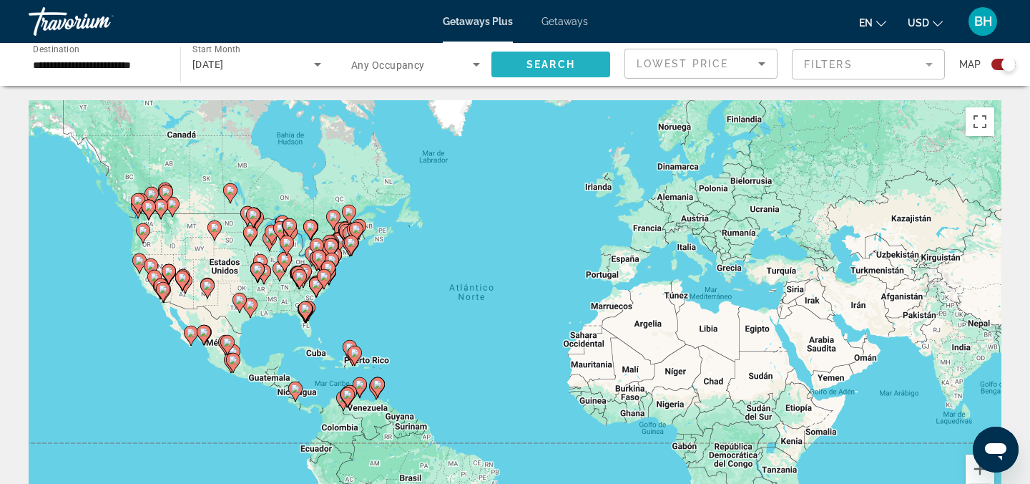
click at [552, 64] on span "Search" at bounding box center [551, 64] width 49 height 11
click at [373, 309] on div "Para activar la función de arrastre con el teclado, pulsa Alt + Intro. Cuando h…" at bounding box center [515, 314] width 973 height 429
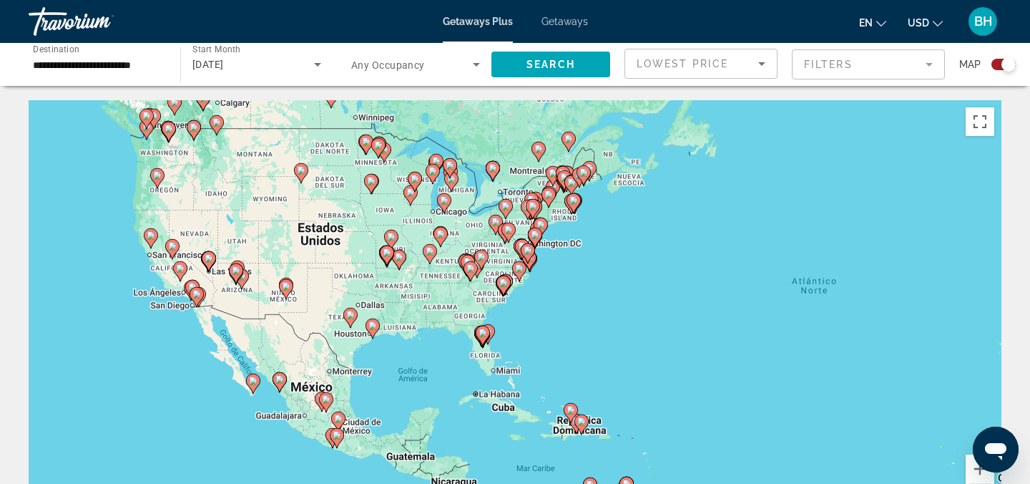
drag, startPoint x: 338, startPoint y: 293, endPoint x: 584, endPoint y: 303, distance: 246.3
click at [584, 303] on div "Para activar la función de arrastre con el teclado, pulsa Alt + Intro. Cuando h…" at bounding box center [515, 314] width 973 height 429
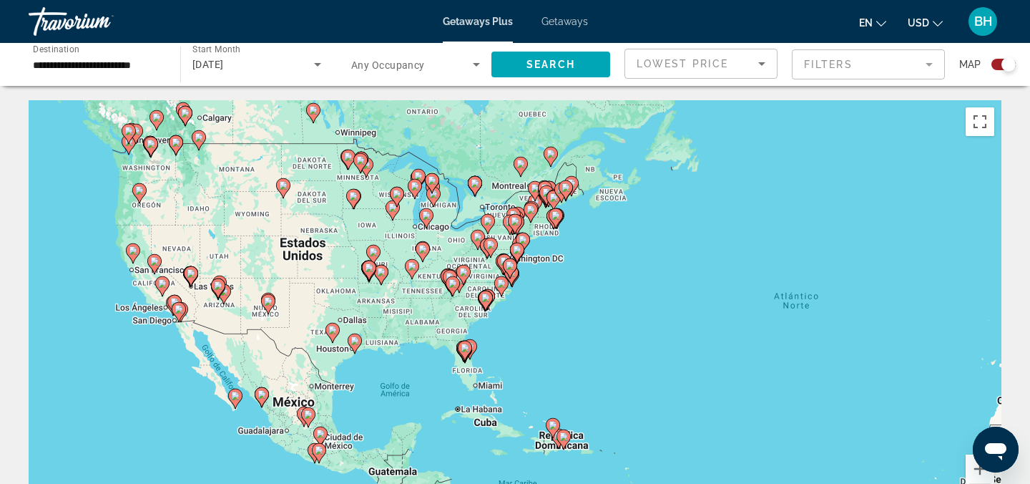
drag, startPoint x: 108, startPoint y: 188, endPoint x: 90, endPoint y: 207, distance: 26.3
click at [90, 207] on div "Para activar la función de arrastre con el teclado, pulsa Alt + Intro. Cuando h…" at bounding box center [515, 314] width 973 height 429
click at [542, 297] on div "Para activar la función de arrastre con el teclado, pulsa Alt + Intro. Cuando h…" at bounding box center [515, 314] width 973 height 429
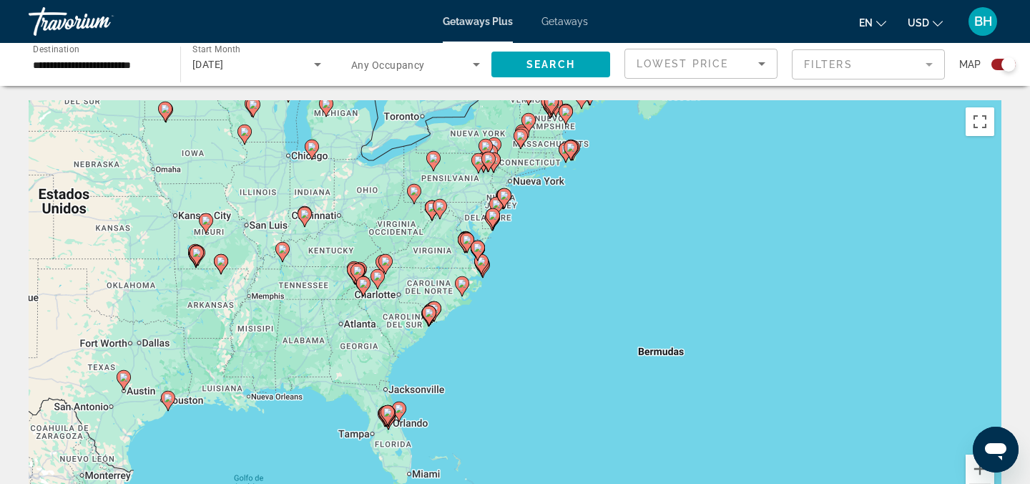
click at [441, 66] on span "Search widget" at bounding box center [412, 64] width 122 height 17
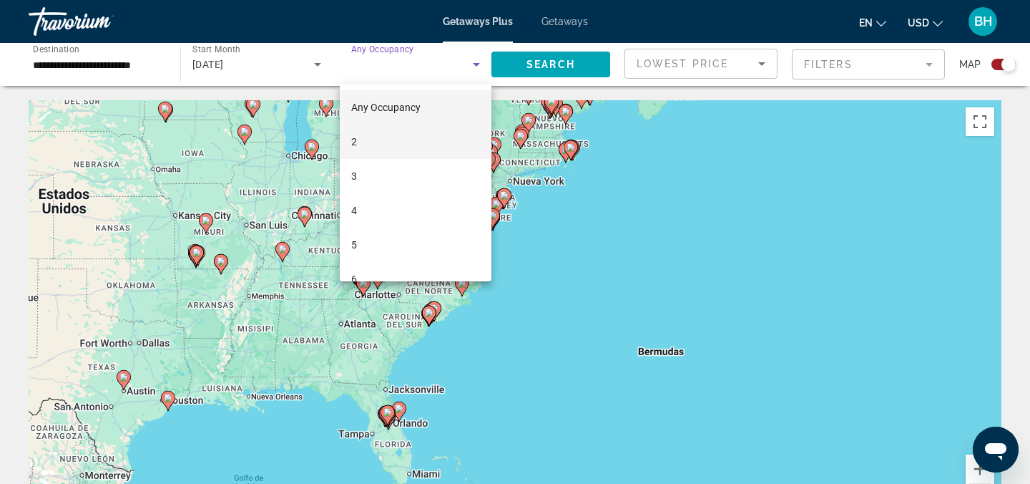
click at [400, 146] on mat-option "2" at bounding box center [416, 141] width 152 height 34
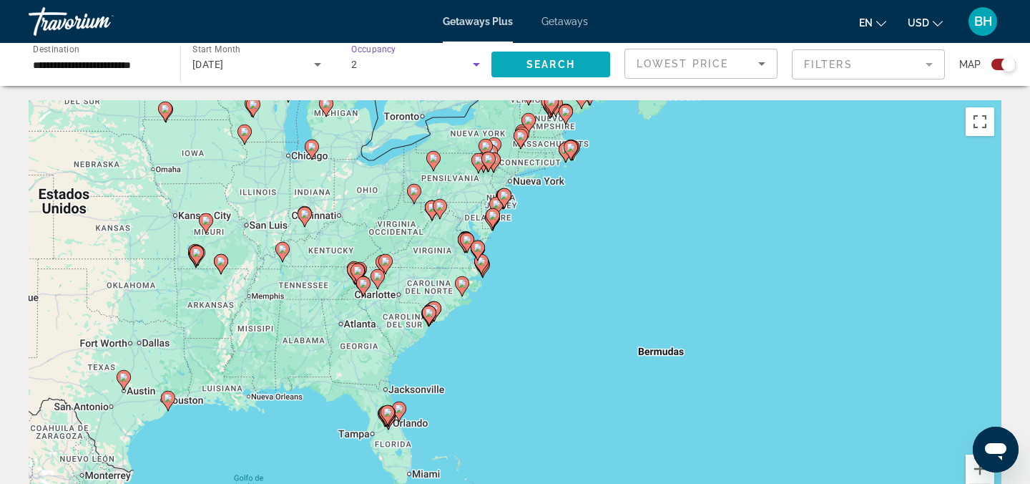
click at [542, 63] on span "Search" at bounding box center [551, 64] width 49 height 11
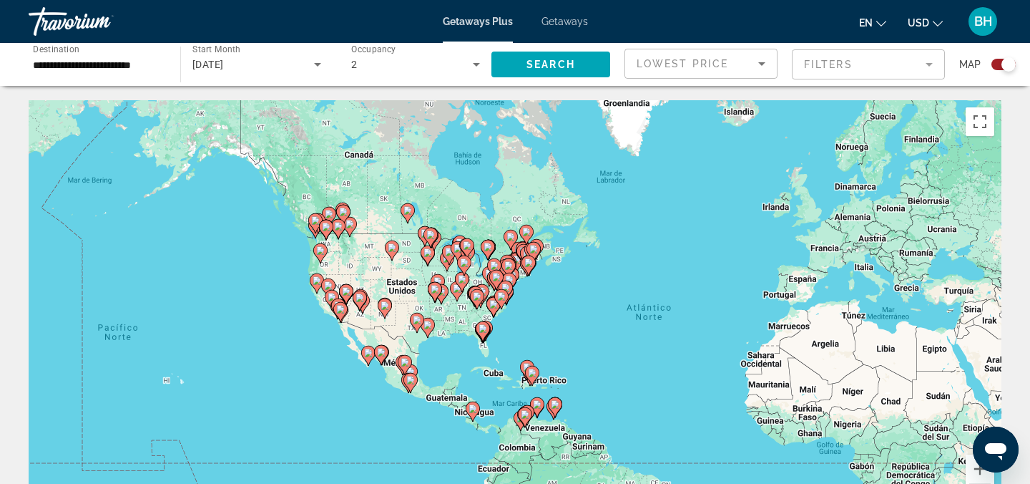
click at [826, 75] on mat-form-field "Filters" at bounding box center [868, 64] width 153 height 30
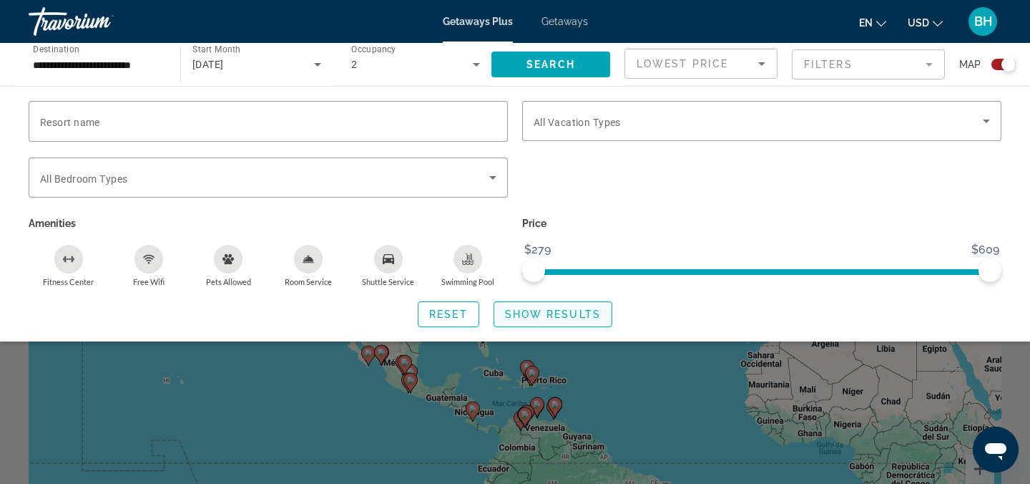
click at [540, 315] on span "Show Results" at bounding box center [553, 313] width 96 height 11
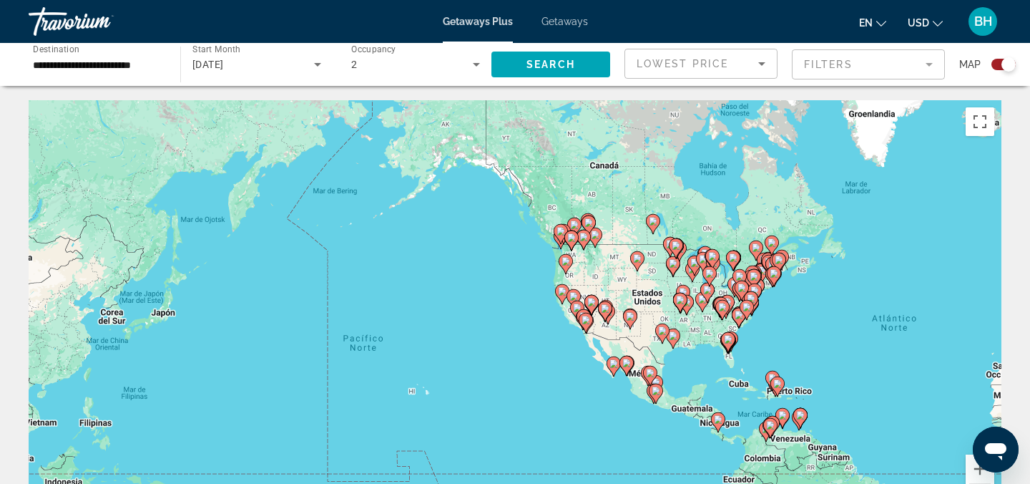
drag, startPoint x: 233, startPoint y: 248, endPoint x: 486, endPoint y: 258, distance: 252.7
click at [486, 258] on div "Para activar la función de arrastre con el teclado, pulsa Alt + Intro. Cuando h…" at bounding box center [515, 314] width 973 height 429
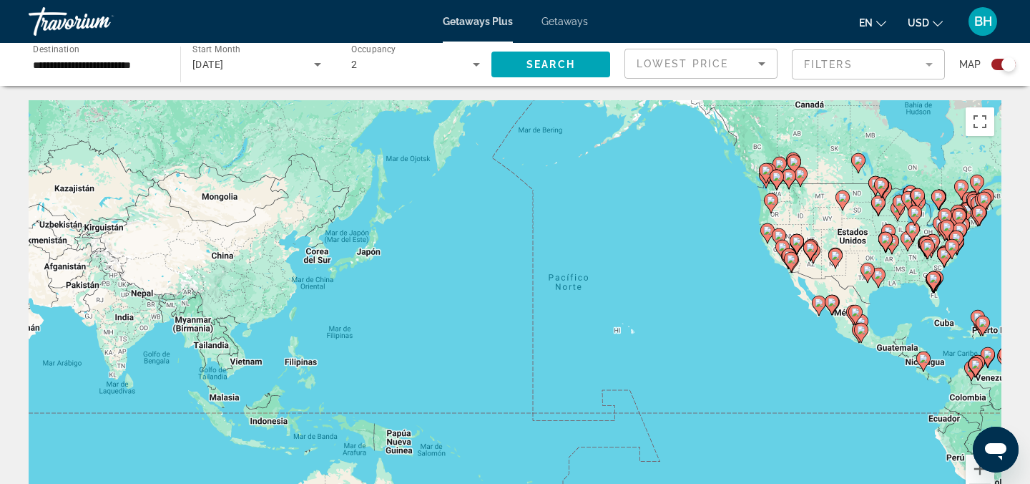
drag, startPoint x: 200, startPoint y: 342, endPoint x: 0, endPoint y: 351, distance: 200.5
click at [0, 351] on div "← Mover a la izquierda → Mover a la derecha ↑ Mover hacia arriba ↓ Mover hacia …" at bounding box center [515, 338] width 1030 height 476
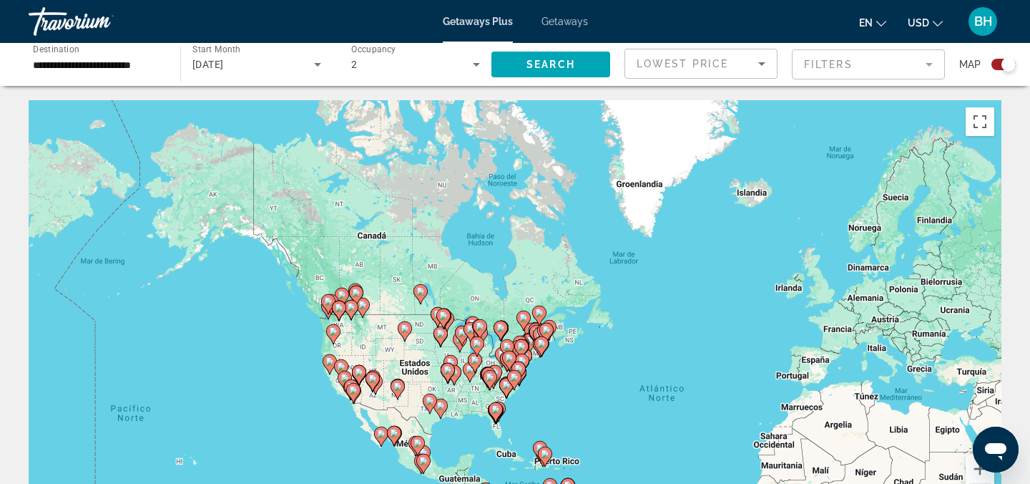
drag, startPoint x: 270, startPoint y: 362, endPoint x: 228, endPoint y: 430, distance: 79.6
click at [228, 430] on div "Para activar la función de arrastre con el teclado, pulsa Alt + Intro. Cuando h…" at bounding box center [515, 314] width 973 height 429
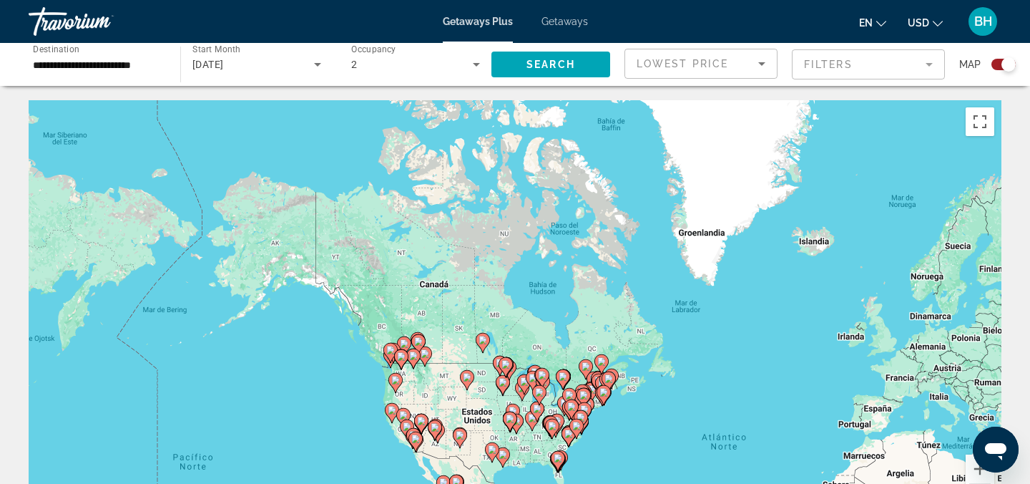
drag, startPoint x: 222, startPoint y: 280, endPoint x: 288, endPoint y: 329, distance: 82.4
click at [288, 329] on div "Para activar la función de arrastre con el teclado, pulsa Alt + Intro. Cuando h…" at bounding box center [515, 314] width 973 height 429
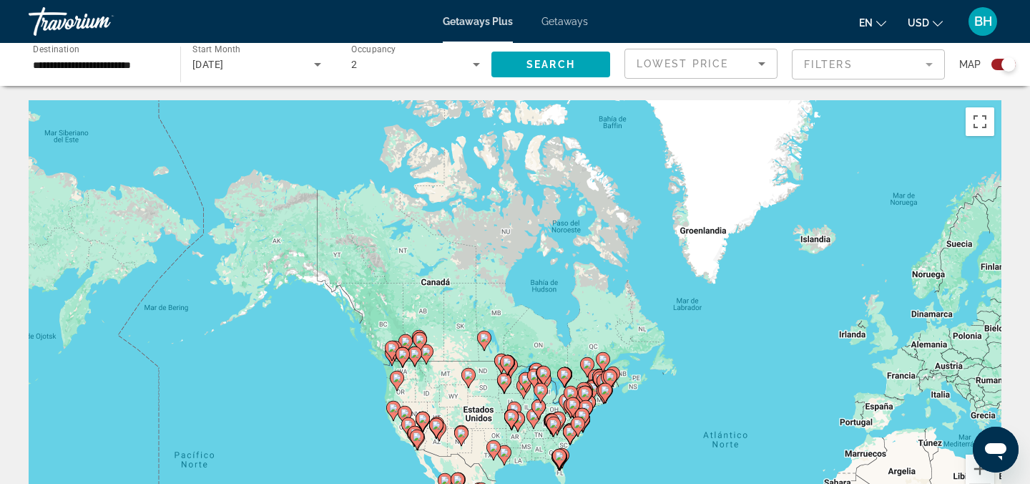
click at [301, 350] on div "Para activar la función de arrastre con el teclado, pulsa Alt + Intro. Cuando h…" at bounding box center [515, 314] width 973 height 429
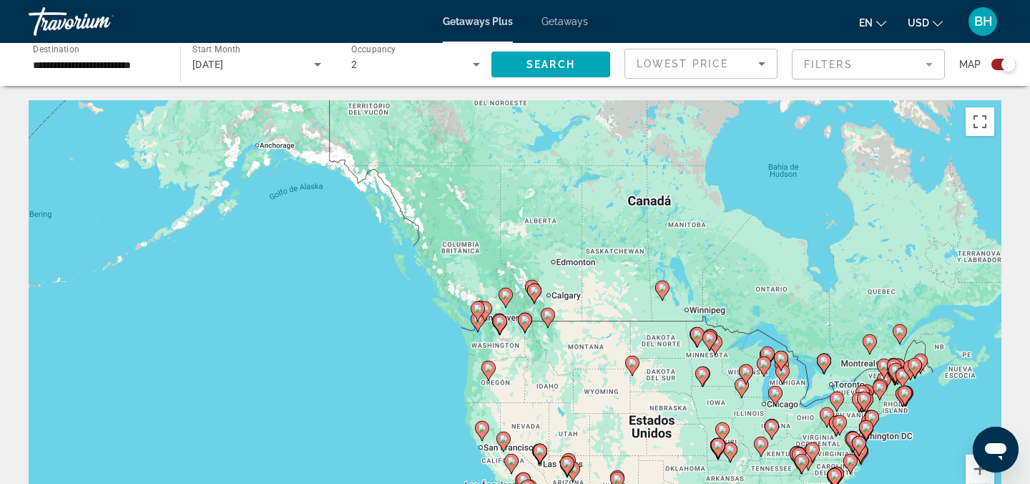
drag, startPoint x: 309, startPoint y: 358, endPoint x: 306, endPoint y: 306, distance: 51.6
click at [306, 306] on div "Para activar la función de arrastre con el teclado, pulsa Alt + Intro. Cuando h…" at bounding box center [515, 314] width 973 height 429
click at [366, 329] on div "Para activar la función de arrastre con el teclado, pulsa Alt + Intro. Cuando h…" at bounding box center [515, 314] width 973 height 429
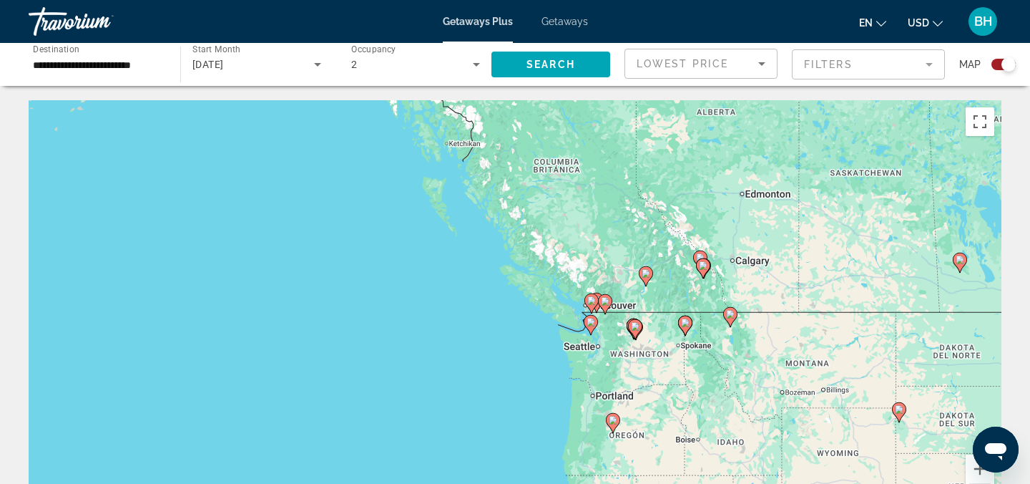
click at [459, 342] on div "Para activar la función de arrastre con el teclado, pulsa Alt + Intro. Cuando h…" at bounding box center [515, 314] width 973 height 429
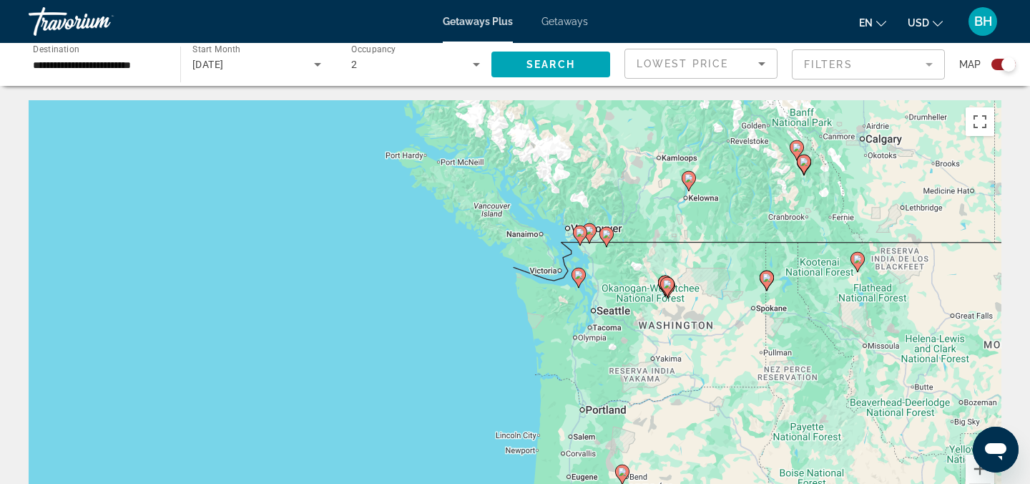
drag, startPoint x: 535, startPoint y: 349, endPoint x: 387, endPoint y: 308, distance: 153.6
click at [387, 308] on div "Para activar la función de arrastre con el teclado, pulsa Alt + Intro. Cuando h…" at bounding box center [515, 314] width 973 height 429
click at [431, 326] on div "Para activar la función de arrastre con el teclado, pulsa Alt + Intro. Cuando h…" at bounding box center [515, 314] width 973 height 429
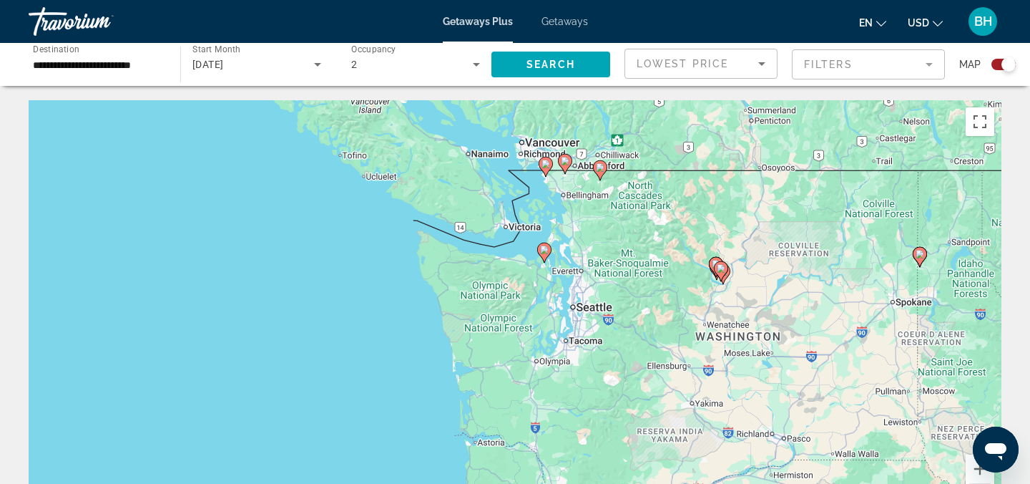
drag, startPoint x: 524, startPoint y: 328, endPoint x: 341, endPoint y: 340, distance: 184.3
click at [341, 340] on div "Para activar la función de arrastre con el teclado, pulsa Alt + Intro. Cuando h…" at bounding box center [515, 314] width 973 height 429
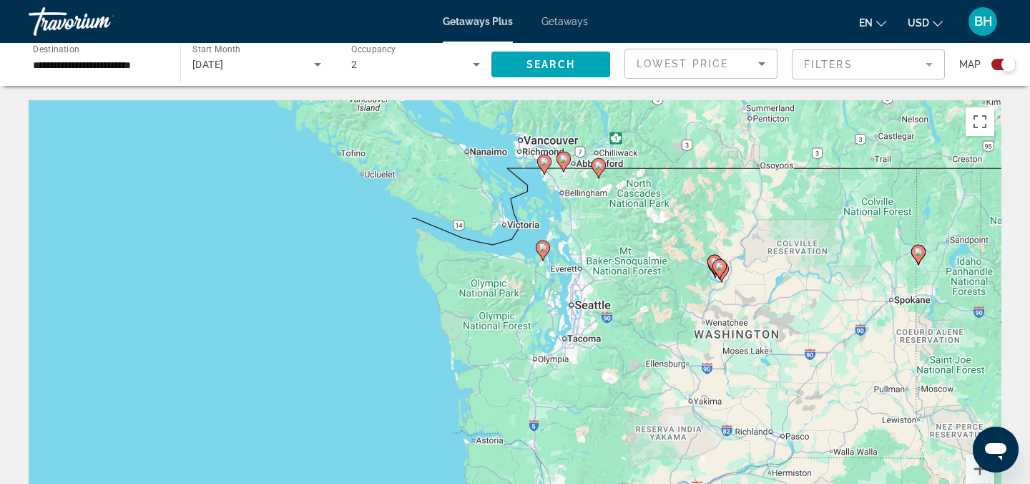
click at [680, 306] on div "Para activar la función de arrastre con el teclado, pulsa Alt + Intro. Cuando h…" at bounding box center [515, 314] width 973 height 429
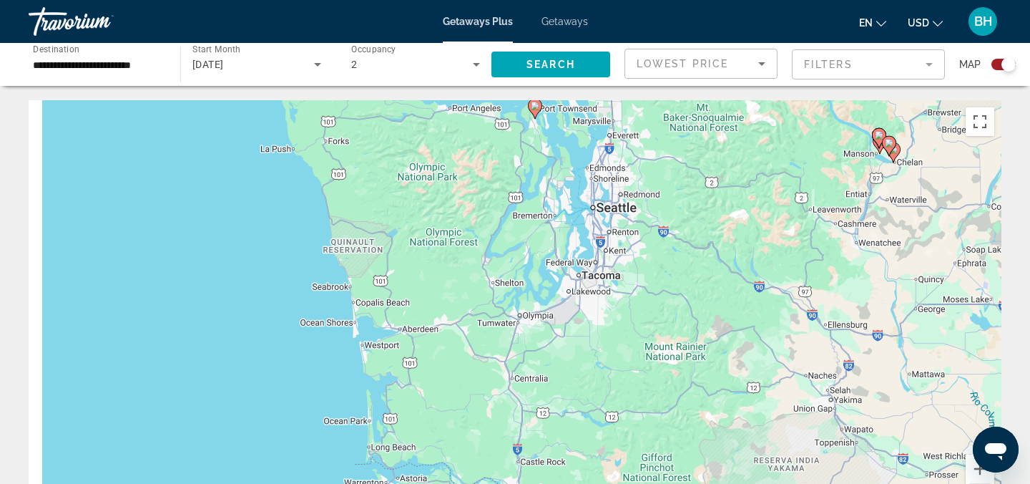
drag, startPoint x: 382, startPoint y: 333, endPoint x: 547, endPoint y: 209, distance: 206.5
click at [547, 209] on div "Para activar la función de arrastre con el teclado, pulsa Alt + Intro. Cuando h…" at bounding box center [515, 314] width 973 height 429
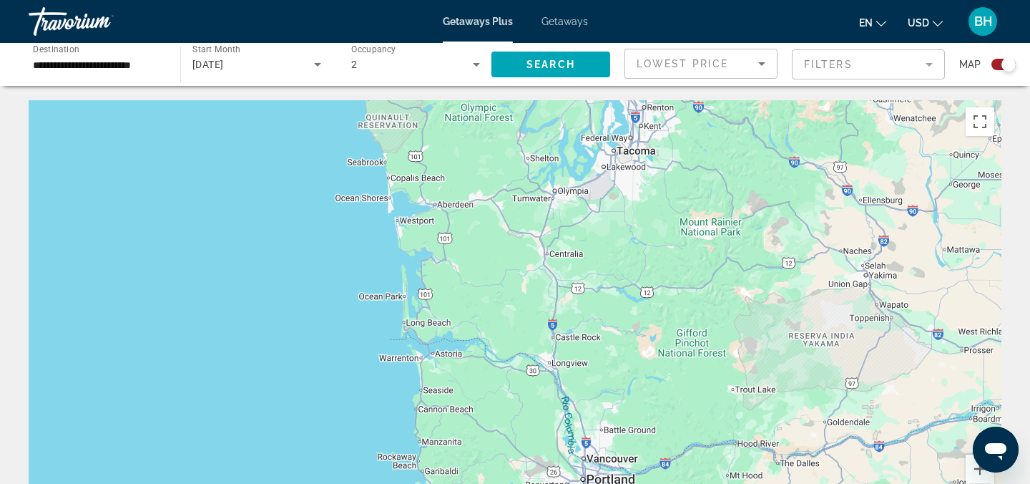
drag, startPoint x: 415, startPoint y: 384, endPoint x: 390, endPoint y: 248, distance: 138.2
click at [390, 248] on div "Para activar la función de arrastre con el teclado, pulsa Alt + Intro. Cuando h…" at bounding box center [515, 314] width 973 height 429
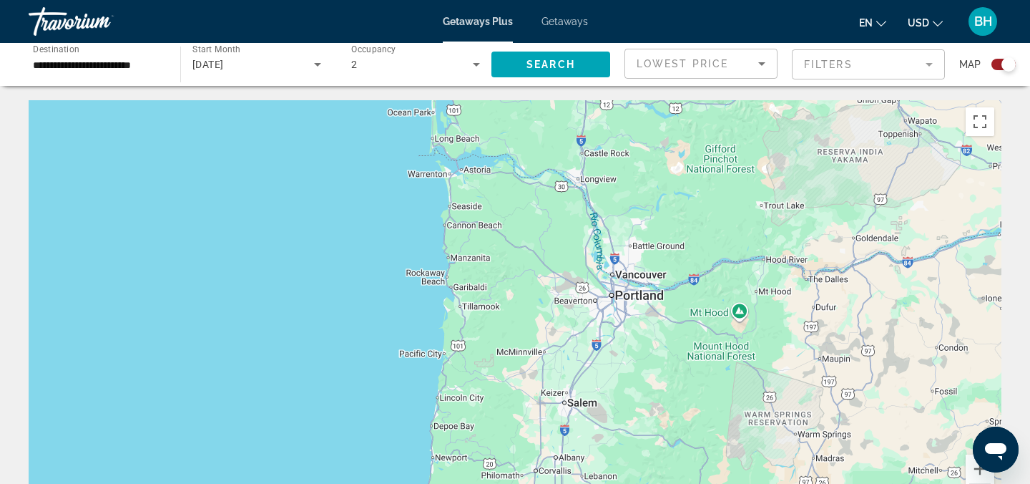
drag, startPoint x: 379, startPoint y: 368, endPoint x: 439, endPoint y: 223, distance: 157.6
click at [439, 223] on div "Para activar la función de arrastre con el teclado, pulsa Alt + Intro. Cuando h…" at bounding box center [515, 314] width 973 height 429
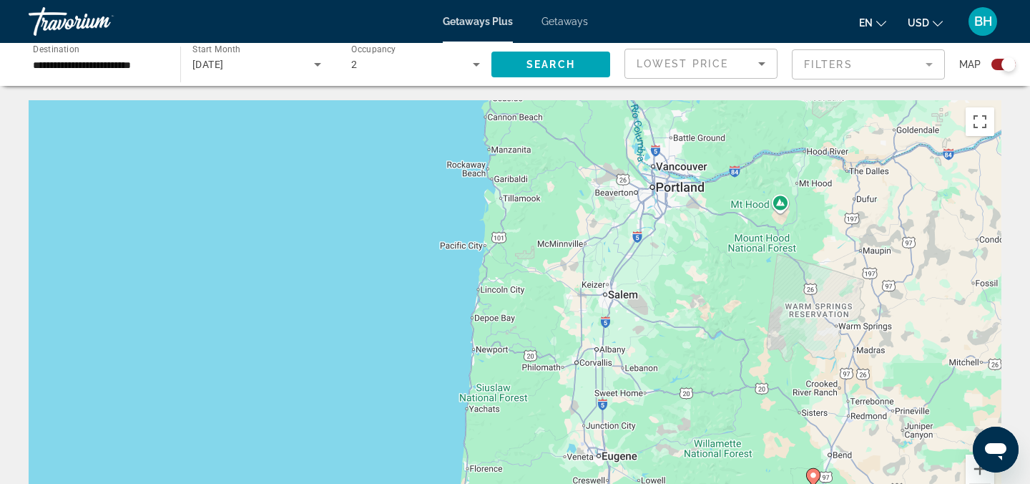
drag, startPoint x: 350, startPoint y: 321, endPoint x: 455, endPoint y: 176, distance: 178.8
click at [455, 176] on div "Para activar la función de arrastre con el teclado, pulsa Alt + Intro. Cuando h…" at bounding box center [515, 314] width 973 height 429
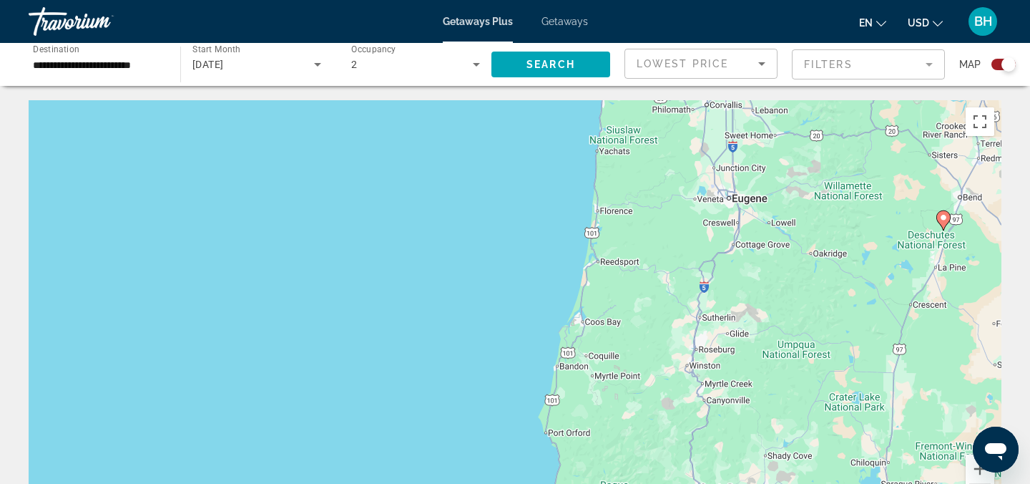
drag, startPoint x: 423, startPoint y: 212, endPoint x: 407, endPoint y: 185, distance: 30.8
click at [407, 185] on div "Para activar la función de arrastre con el teclado, pulsa Alt + Intro. Cuando h…" at bounding box center [515, 314] width 973 height 429
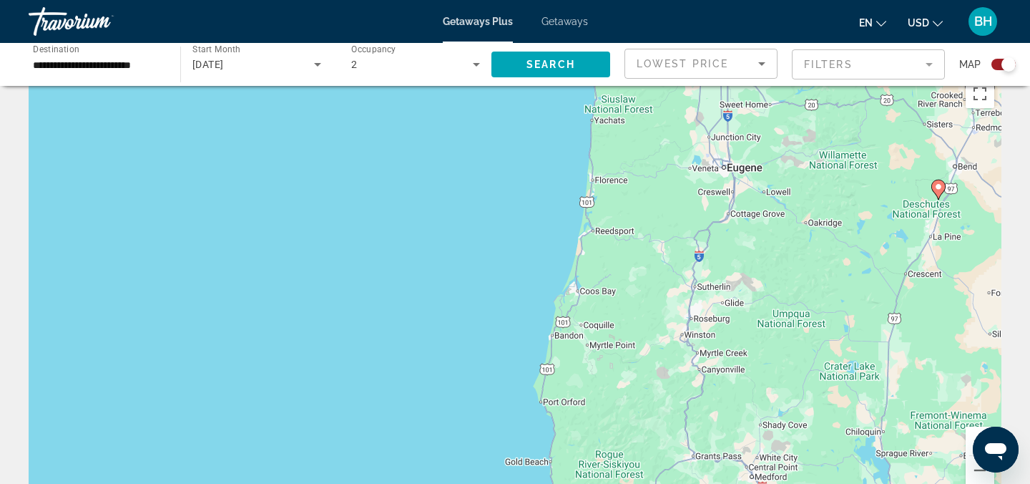
scroll to position [39, 0]
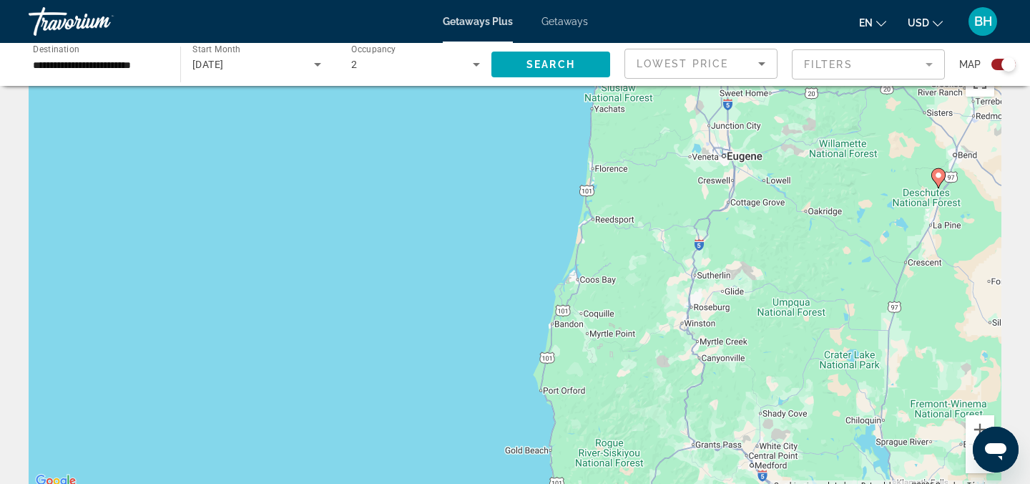
click at [973, 467] on button "Reducir" at bounding box center [980, 458] width 29 height 29
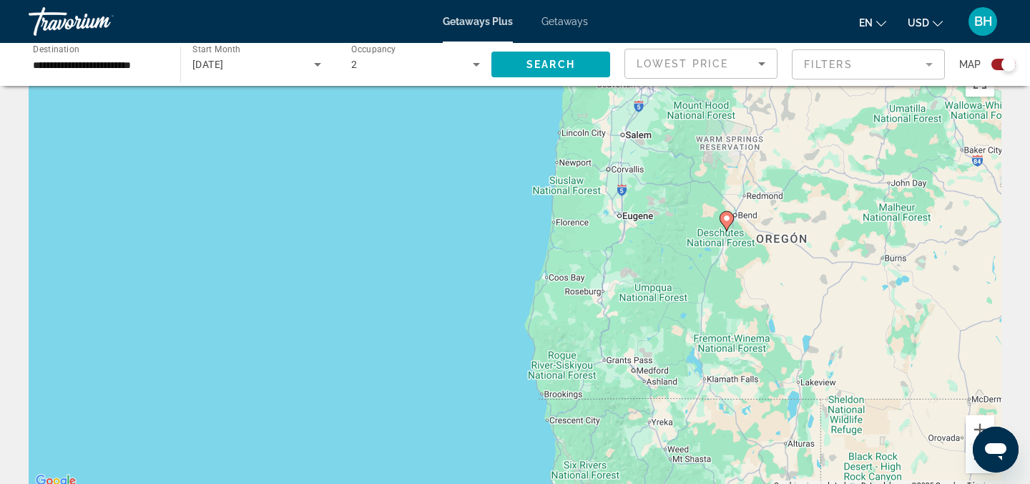
click at [973, 467] on button "Reducir" at bounding box center [980, 458] width 29 height 29
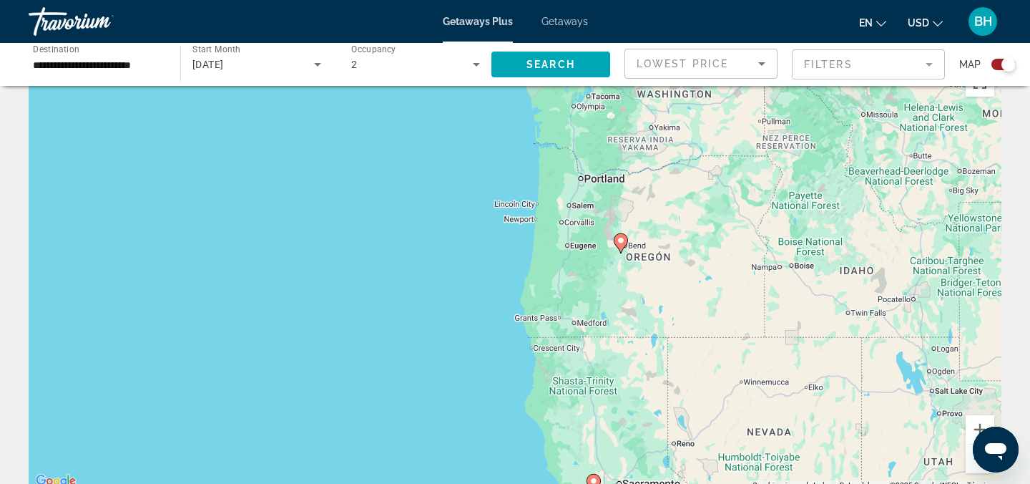
click at [973, 467] on button "Reducir" at bounding box center [980, 458] width 29 height 29
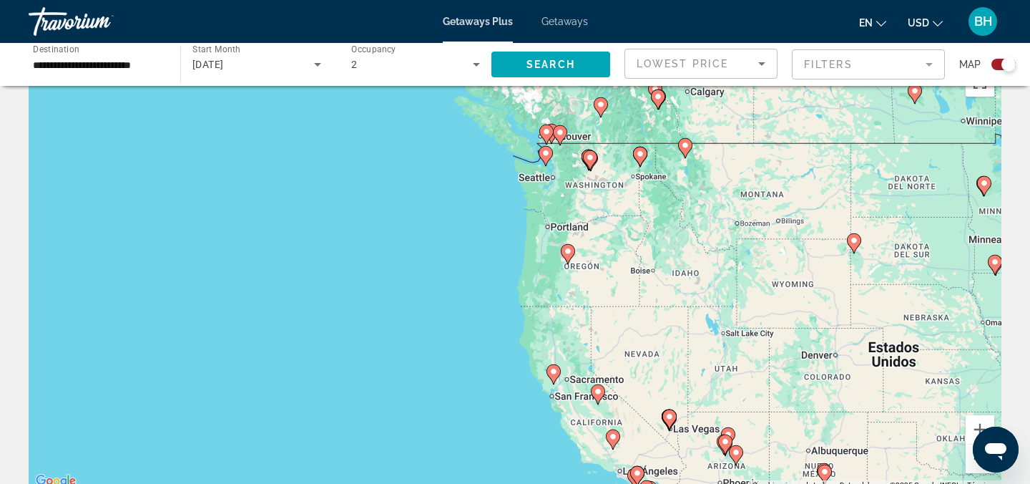
click at [973, 467] on button "Reducir" at bounding box center [980, 458] width 29 height 29
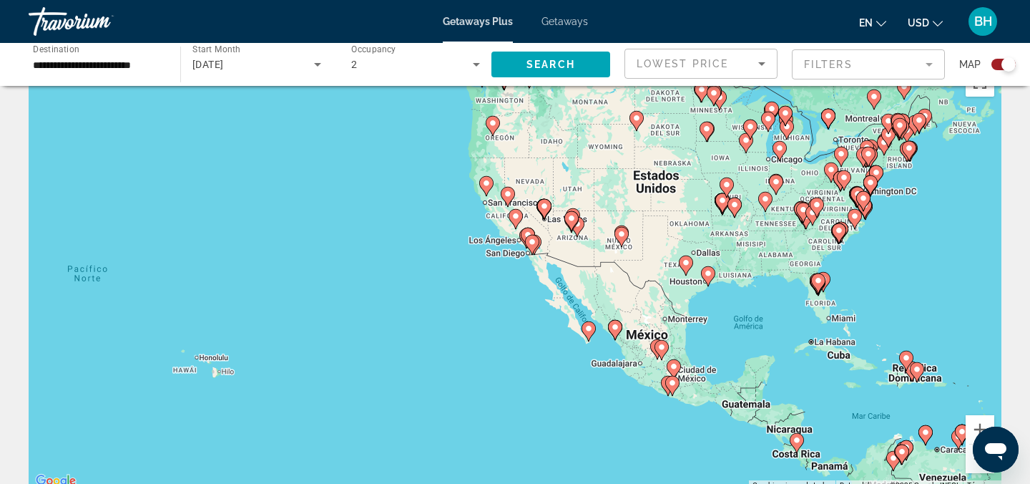
drag, startPoint x: 799, startPoint y: 374, endPoint x: 748, endPoint y: 227, distance: 156.1
click at [748, 227] on div "Para activar la función de arrastre con el teclado, pulsa Alt + Intro. Cuando h…" at bounding box center [515, 275] width 973 height 429
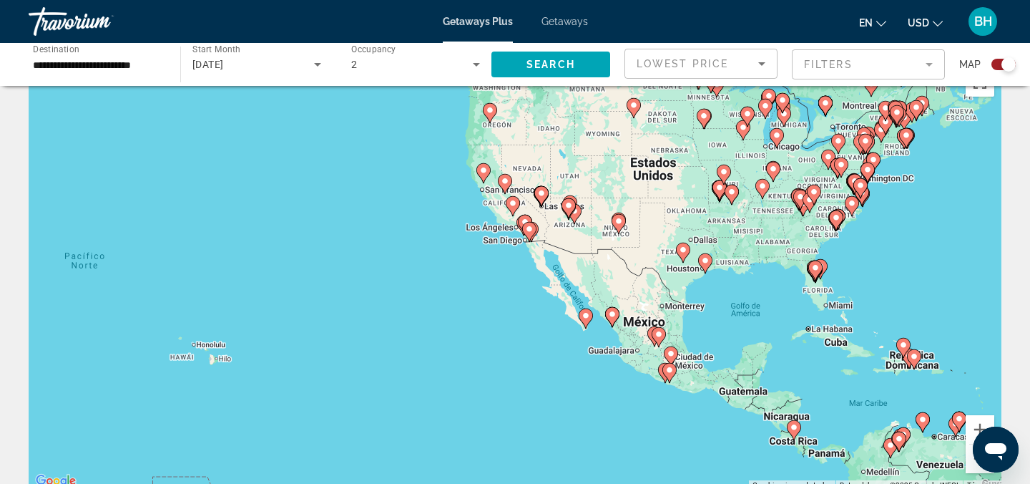
click at [211, 364] on div "Para activar la función de arrastre con el teclado, pulsa Alt + Intro. Cuando h…" at bounding box center [515, 275] width 973 height 429
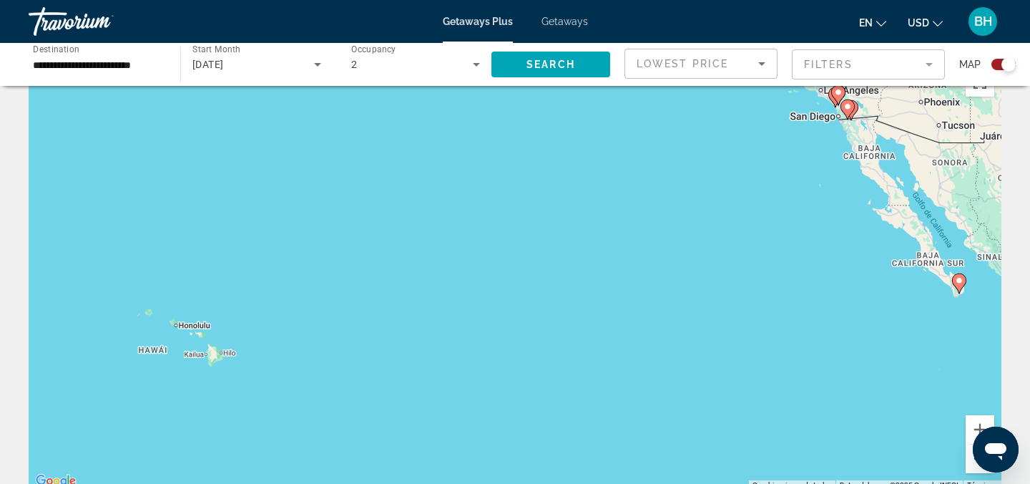
click at [195, 345] on div "Para activar la función de arrastre con el teclado, pulsa Alt + Intro. Cuando h…" at bounding box center [515, 275] width 973 height 429
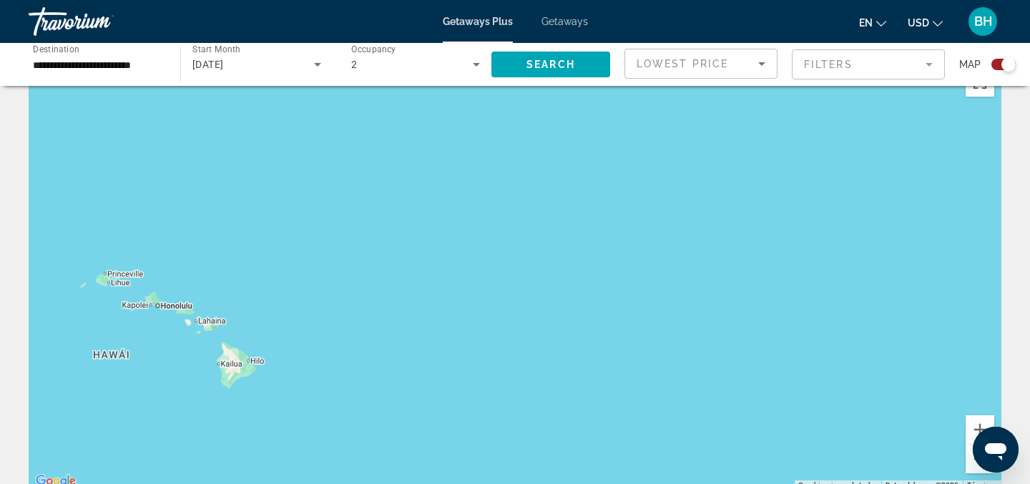
click at [166, 341] on div "Para activar la función de arrastre con el teclado, pulsa Alt + Intro. Cuando h…" at bounding box center [515, 275] width 973 height 429
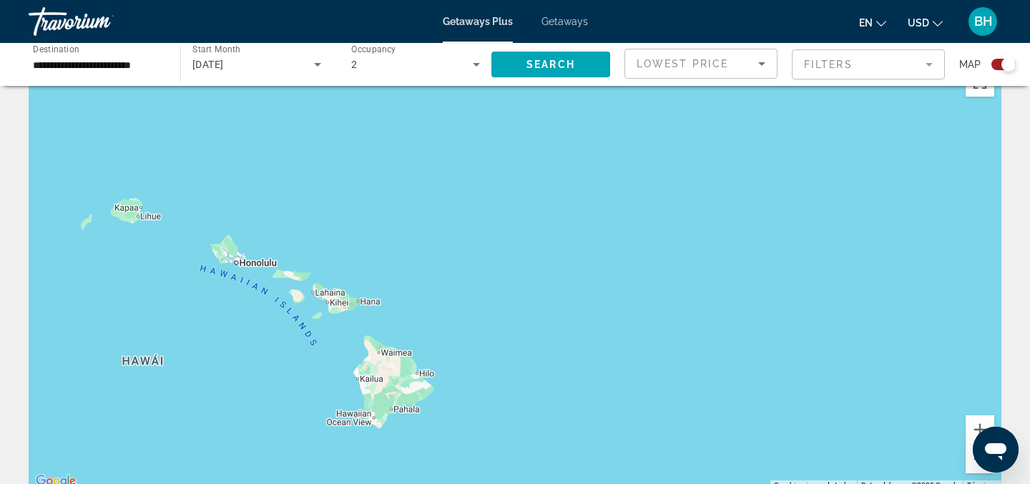
drag, startPoint x: 166, startPoint y: 341, endPoint x: 260, endPoint y: 333, distance: 94.8
click at [260, 333] on div "Para activar la función de arrastre con el teclado, pulsa Alt + Intro. Cuando h…" at bounding box center [515, 275] width 973 height 429
click at [205, 294] on div "Para activar la función de arrastre con el teclado, pulsa Alt + Intro. Cuando h…" at bounding box center [515, 275] width 973 height 429
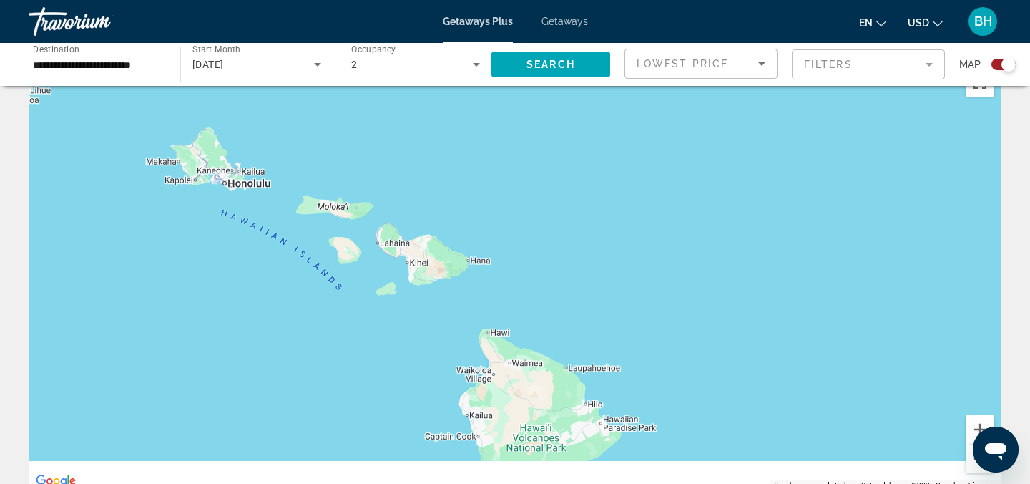
drag, startPoint x: 233, startPoint y: 280, endPoint x: 104, endPoint y: 187, distance: 158.9
click at [104, 187] on div "Para activar la función de arrastre con el teclado, pulsa Alt + Intro. Cuando h…" at bounding box center [515, 275] width 973 height 429
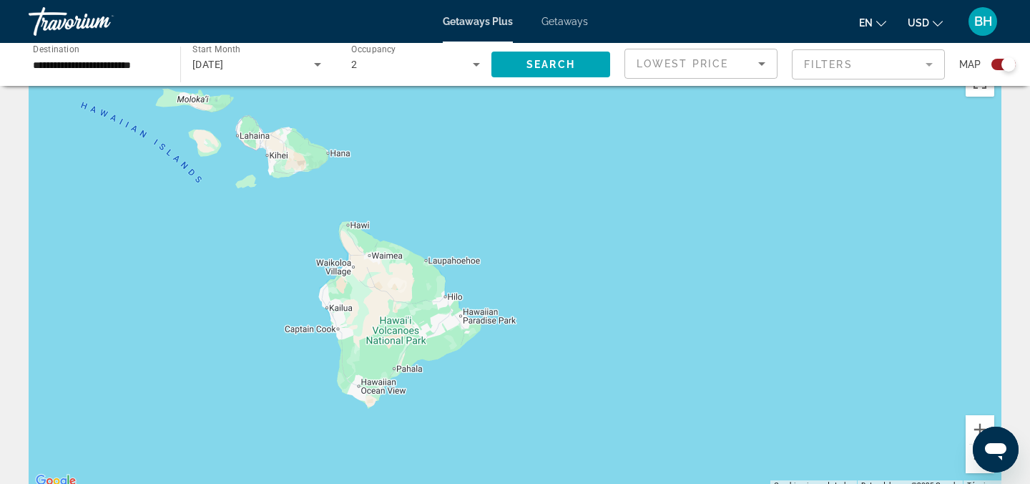
drag, startPoint x: 243, startPoint y: 303, endPoint x: 208, endPoint y: 249, distance: 64.7
click at [209, 249] on div "Para activar la función de arrastre con el teclado, pulsa Alt + Intro. Cuando h…" at bounding box center [515, 275] width 973 height 429
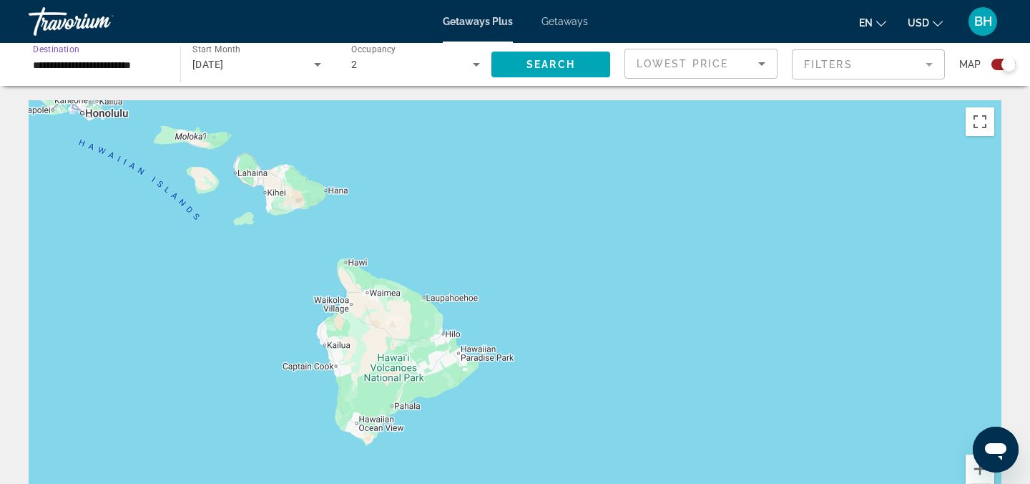
click at [147, 68] on input "**********" at bounding box center [97, 65] width 129 height 17
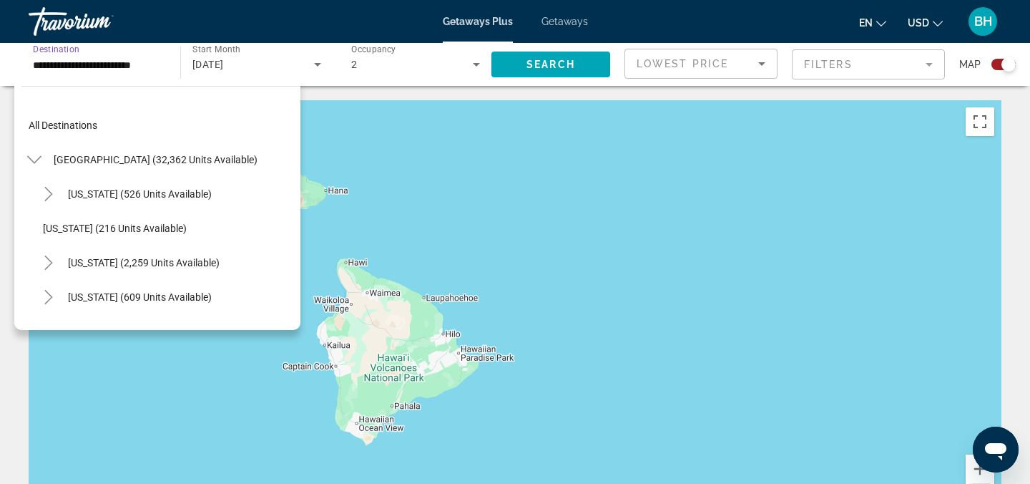
scroll to position [223, 0]
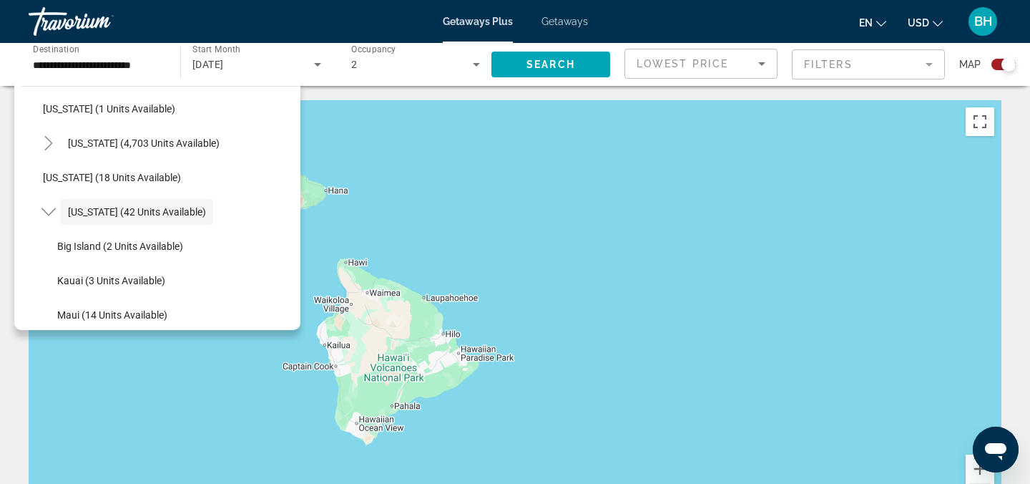
click at [497, 19] on span "Getaways Plus" at bounding box center [478, 21] width 70 height 11
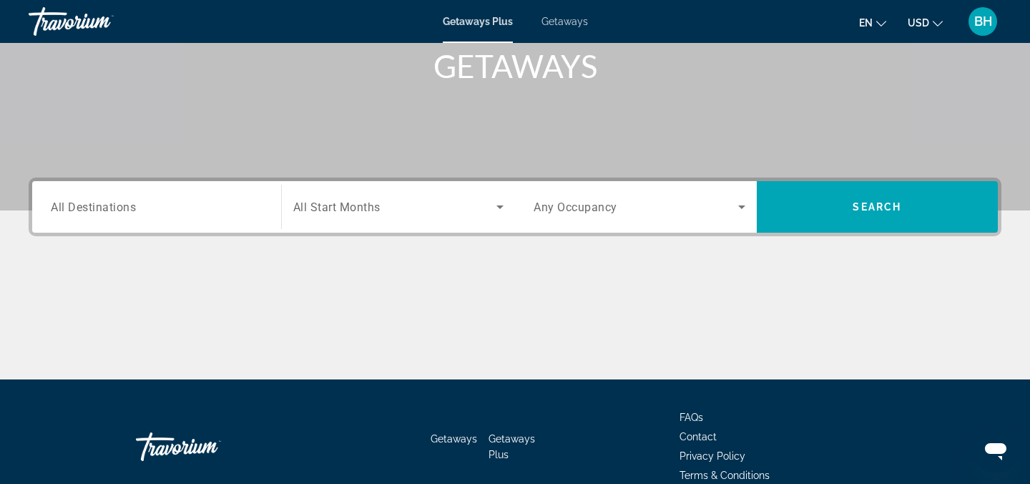
scroll to position [223, 0]
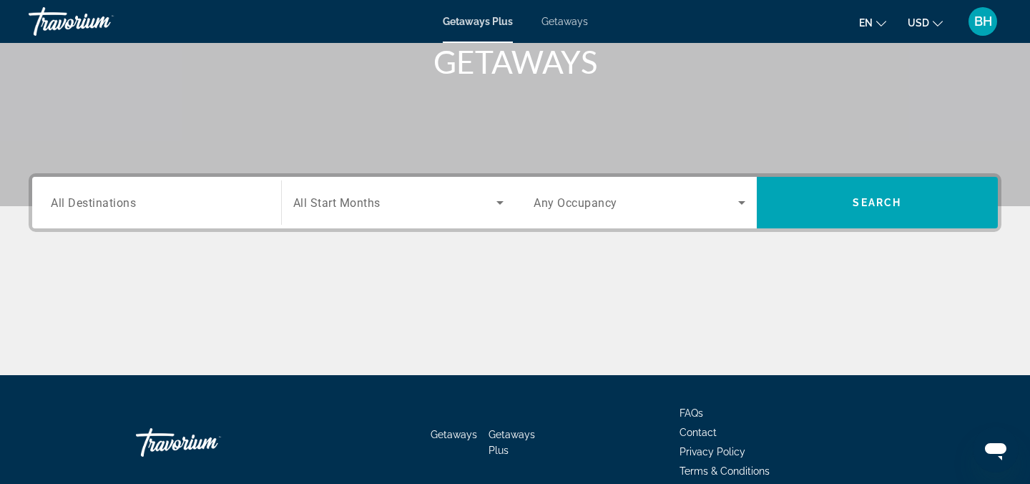
click at [243, 201] on input "Destination All Destinations" at bounding box center [157, 203] width 212 height 17
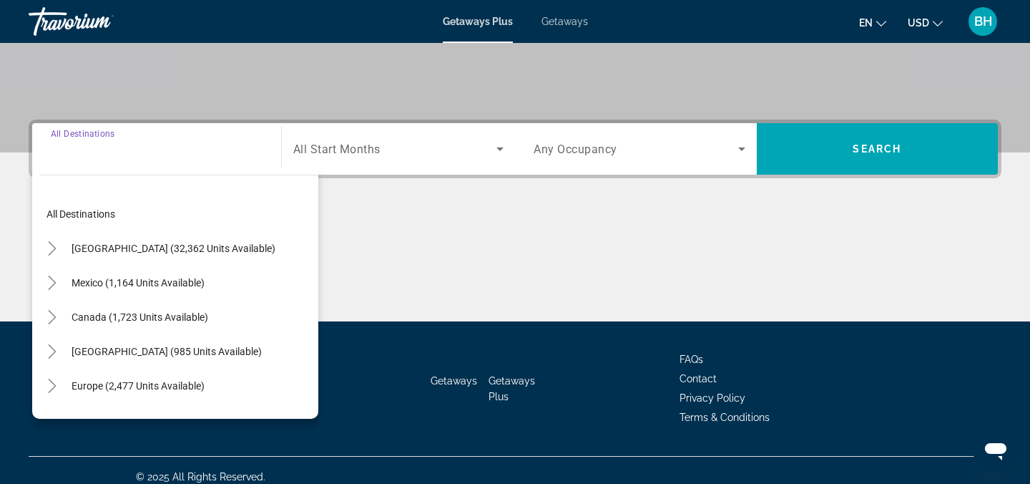
scroll to position [290, 0]
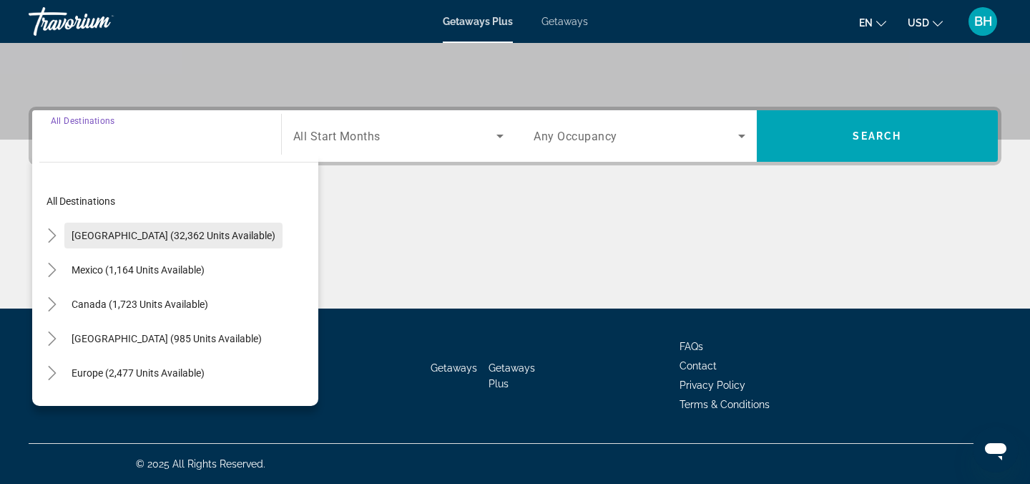
click at [222, 238] on span "[GEOGRAPHIC_DATA] (32,362 units available)" at bounding box center [174, 235] width 204 height 11
type input "**********"
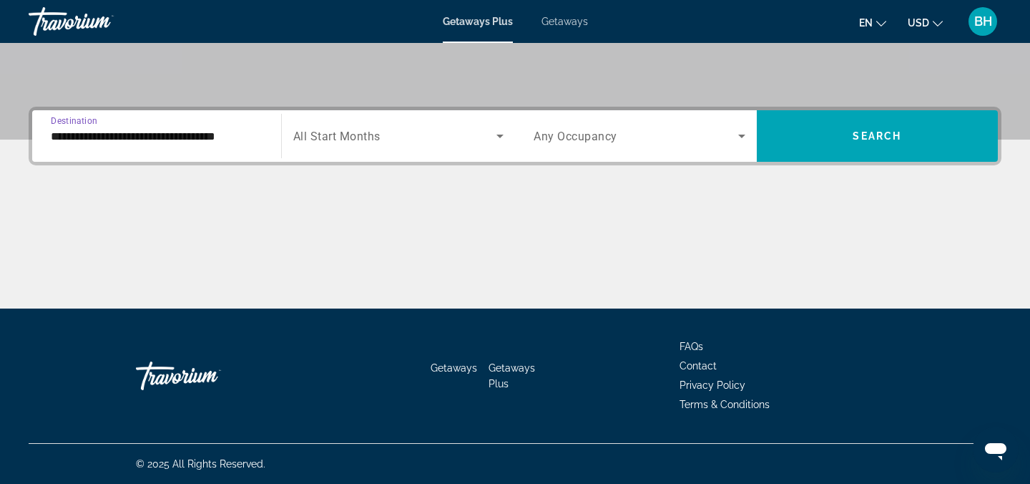
click at [346, 145] on div "Search widget" at bounding box center [398, 136] width 211 height 40
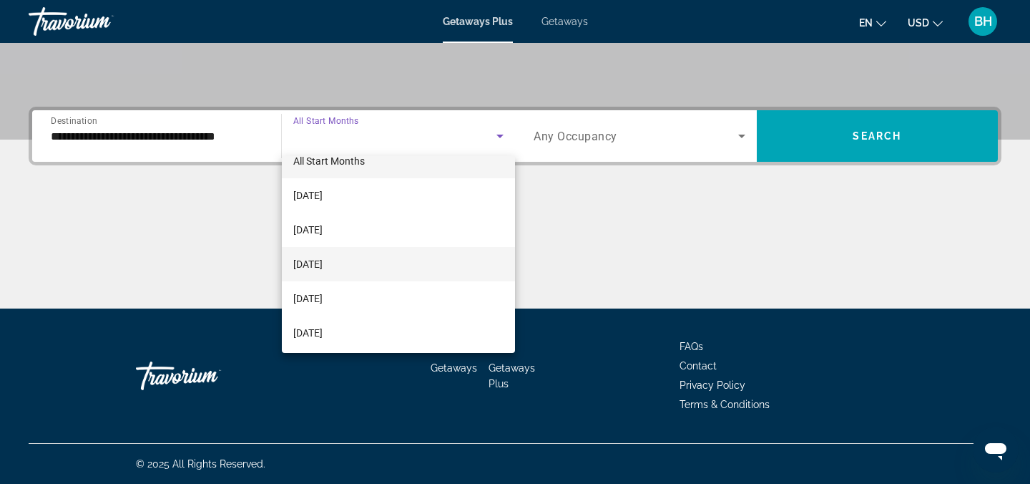
scroll to position [20, 0]
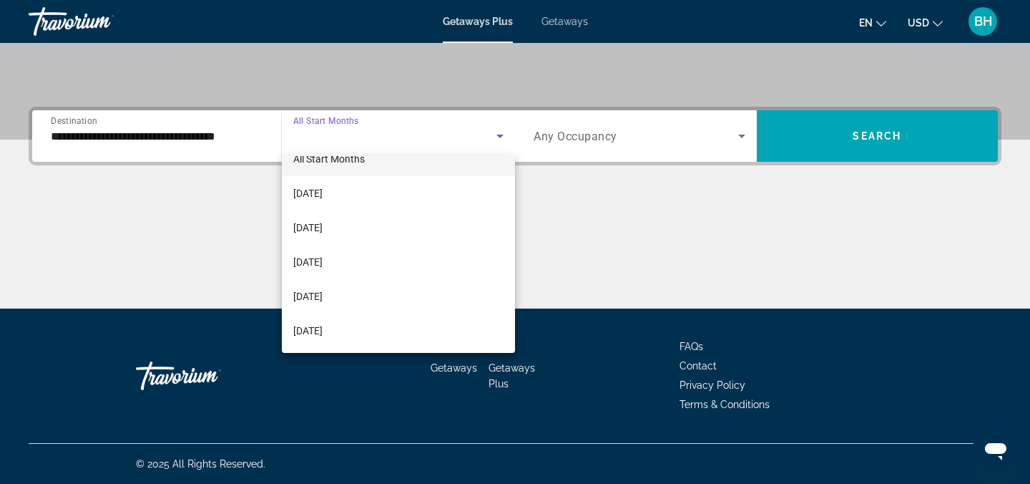
click at [600, 140] on div at bounding box center [515, 242] width 1030 height 484
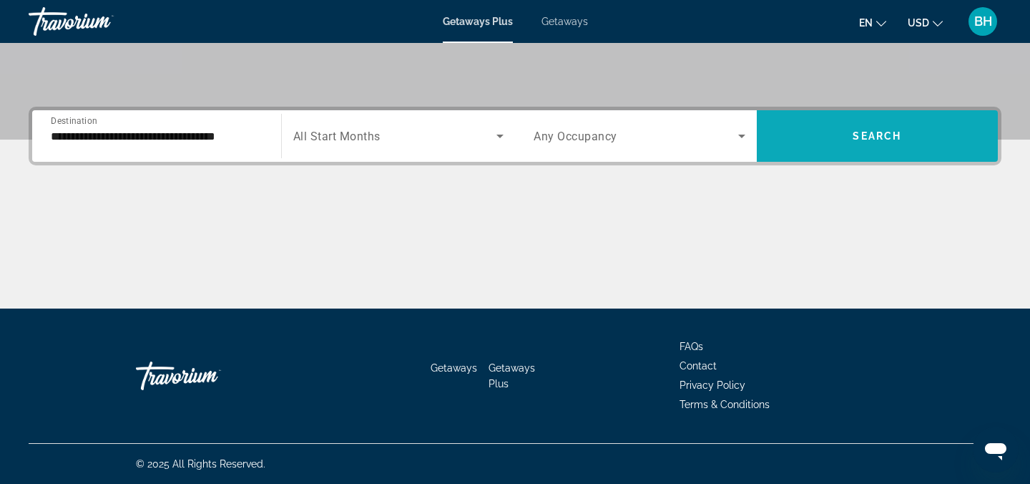
click at [831, 148] on span "Search widget" at bounding box center [878, 136] width 242 height 34
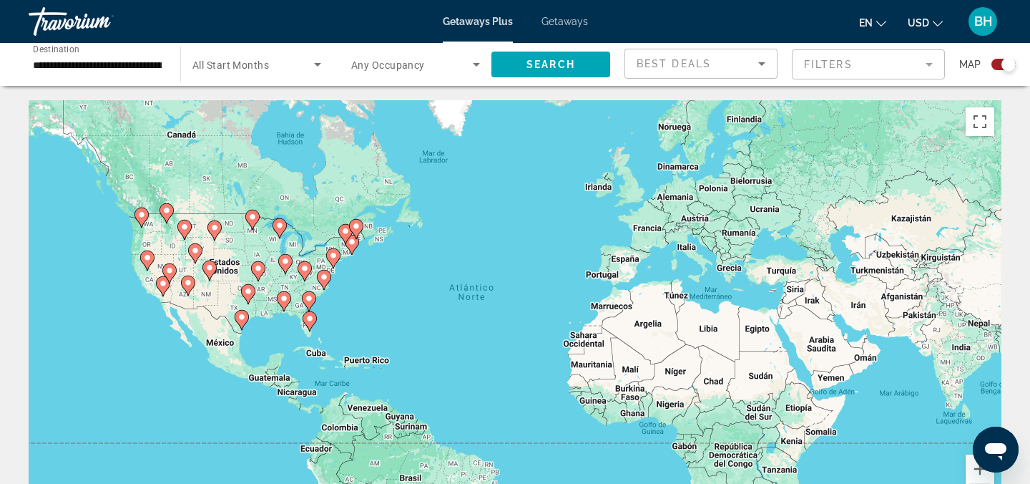
click at [70, 23] on div "Travorium" at bounding box center [100, 21] width 143 height 37
